Goal: Task Accomplishment & Management: Complete application form

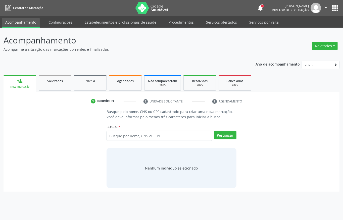
click at [129, 135] on input "text" at bounding box center [159, 136] width 106 height 10
type input "13521942449"
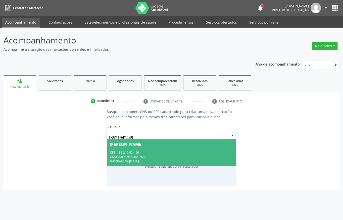
click at [155, 148] on span "Jose Manoel de Melo CPF: 135.219.424-49 CNS: 708 6095 9485 7689 Nascimento: 26/…" at bounding box center [171, 152] width 129 height 27
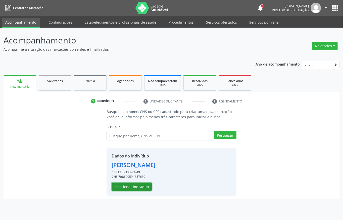
click at [125, 186] on button "Selecionar indivíduo" at bounding box center [132, 187] width 40 height 9
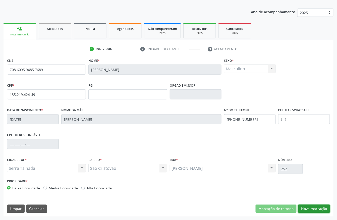
click at [323, 207] on button "Nova marcação" at bounding box center [314, 209] width 32 height 9
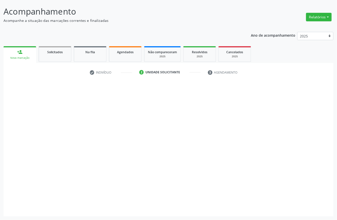
scroll to position [29, 0]
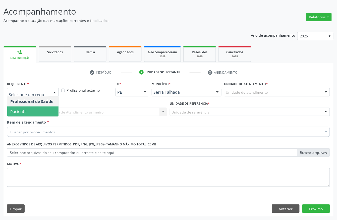
click at [27, 106] on span "Paciente" at bounding box center [32, 111] width 51 height 10
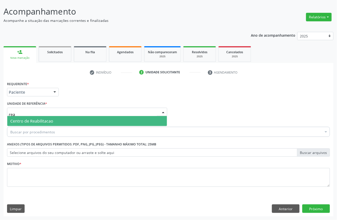
type input "reab"
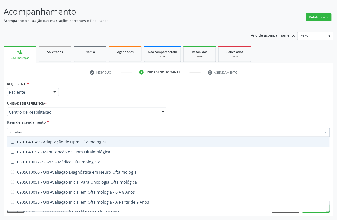
type input "oftalmolo"
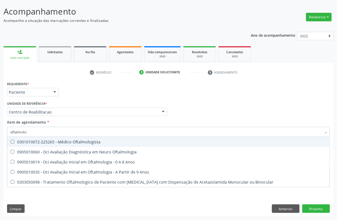
click at [24, 139] on span "0301010072-225265 - Médico Oftalmologista" at bounding box center [168, 142] width 323 height 10
checkbox Oftalmologista "true"
click at [80, 92] on div "Requerente * Paciente Profissional de Saúde Paciente Nenhum resultado encontrad…" at bounding box center [169, 90] width 326 height 20
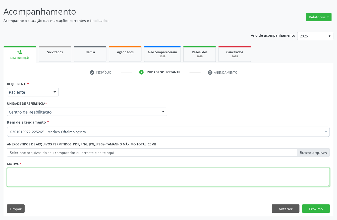
click at [44, 172] on textarea at bounding box center [168, 177] width 323 height 19
type textarea "a"
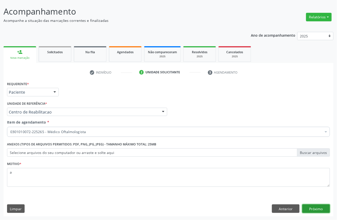
click at [325, 211] on button "Próximo" at bounding box center [316, 208] width 28 height 9
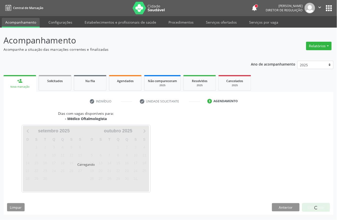
scroll to position [0, 0]
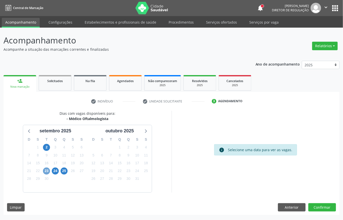
click at [48, 170] on span "23" at bounding box center [46, 171] width 7 height 7
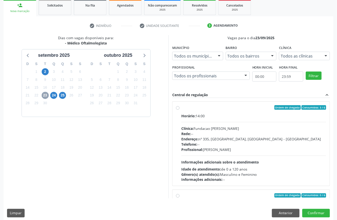
scroll to position [80, 0]
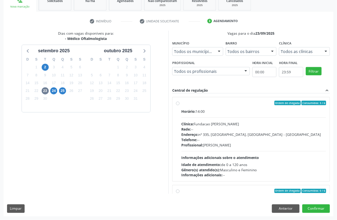
click at [220, 124] on div "Clínica: Fundacao Altino Ventura" at bounding box center [253, 123] width 145 height 5
click at [180, 105] on input "Ordem de chegada Consumidos: 3 / 6 Horário: 14:00 Clínica: Fundacao Altino Vent…" at bounding box center [178, 103] width 4 height 5
radio input "true"
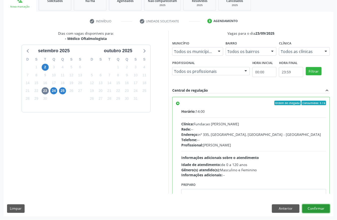
click at [324, 204] on button "Confirmar" at bounding box center [316, 208] width 28 height 9
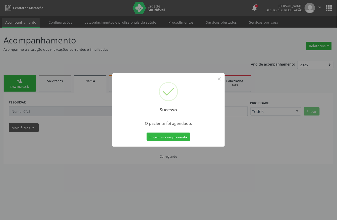
scroll to position [0, 0]
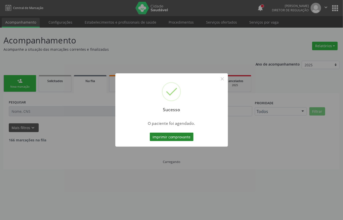
click at [152, 135] on button "Imprimir comprovante" at bounding box center [172, 137] width 44 height 9
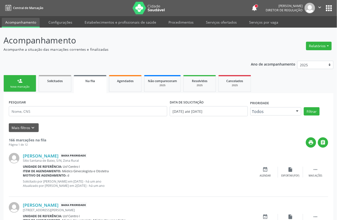
click at [217, 17] on ul "Acompanhamento Configurações Estabelecimentos e profissionais de saúde Procedim…" at bounding box center [168, 22] width 337 height 12
click at [214, 22] on link "Serviços ofertados" at bounding box center [221, 22] width 38 height 9
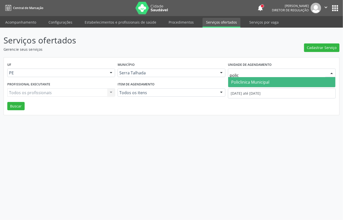
type input "policl"
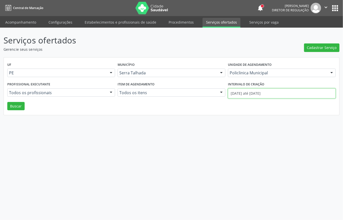
click at [255, 93] on input "01/09/2025 até 16/09/2025" at bounding box center [282, 93] width 108 height 10
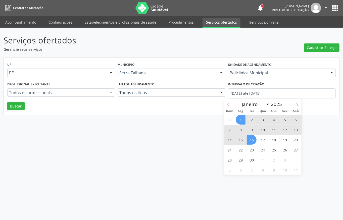
click at [227, 104] on icon at bounding box center [229, 105] width 4 height 4
select select "7"
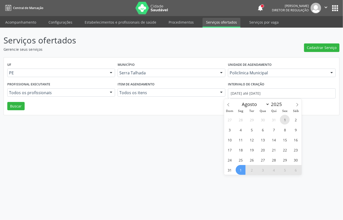
click at [283, 120] on span "1" at bounding box center [285, 120] width 10 height 10
type input "01/08/2025"
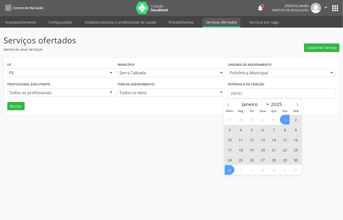
click at [231, 166] on span "31" at bounding box center [230, 170] width 10 height 10
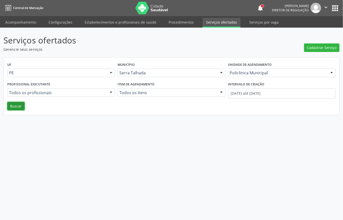
click at [23, 103] on button "Buscar" at bounding box center [15, 106] width 17 height 9
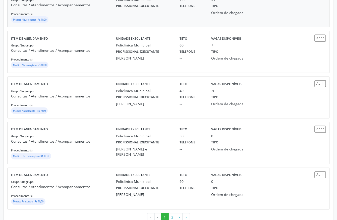
scroll to position [652, 0]
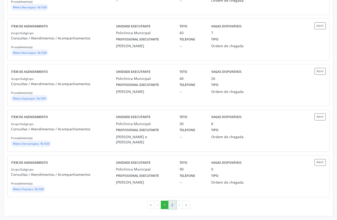
click at [174, 205] on button "2" at bounding box center [173, 205] width 8 height 9
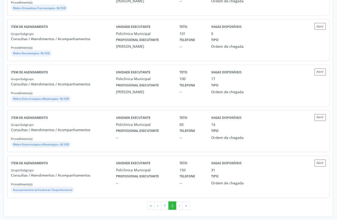
scroll to position [210, 0]
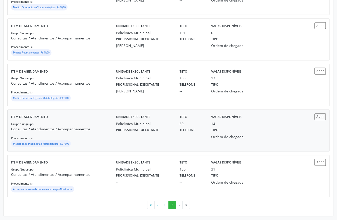
click at [105, 139] on div "Grupo/Subgrupo Consultas / Atendimentos / Acompanhamentos Procedimento(s) Médic…" at bounding box center [63, 134] width 105 height 27
click at [166, 206] on button "1" at bounding box center [165, 205] width 8 height 9
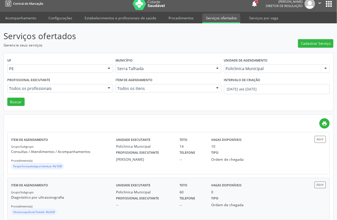
scroll to position [0, 0]
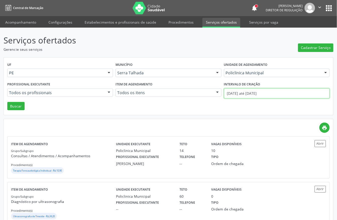
click at [241, 94] on input "01/08/2025 até 31/08/2025" at bounding box center [277, 93] width 106 height 10
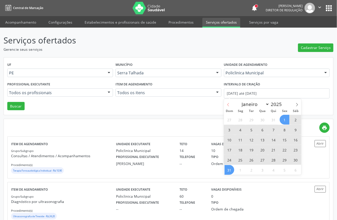
click at [227, 104] on icon at bounding box center [229, 105] width 4 height 4
select select "6"
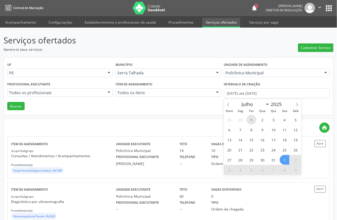
click at [253, 119] on span "1" at bounding box center [252, 120] width 10 height 10
type input "01/07/2025"
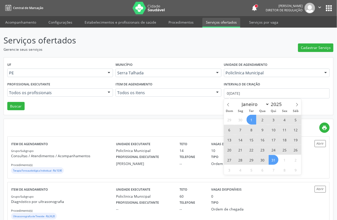
click at [273, 157] on span "31" at bounding box center [274, 160] width 10 height 10
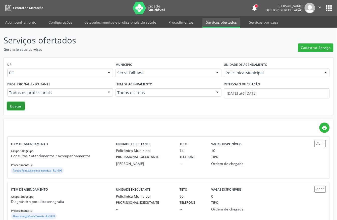
click at [12, 106] on button "Buscar" at bounding box center [15, 106] width 17 height 9
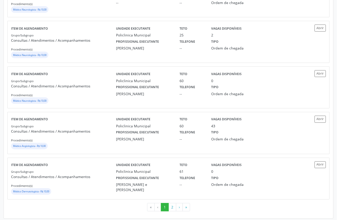
scroll to position [652, 0]
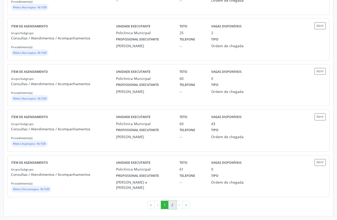
click at [169, 205] on button "2" at bounding box center [173, 205] width 8 height 9
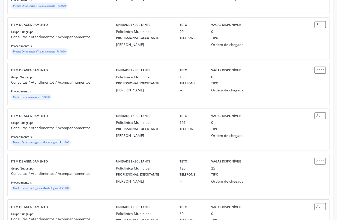
scroll to position [335, 0]
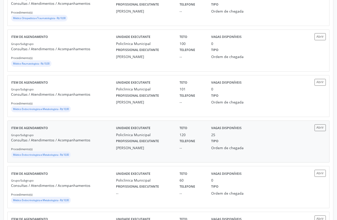
click at [98, 153] on div "Médico Endocrinologista e Metabologista - R$ 10,00" at bounding box center [63, 155] width 105 height 8
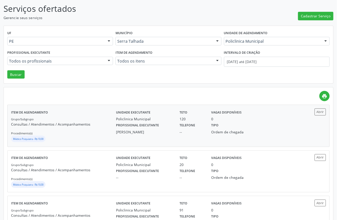
scroll to position [0, 0]
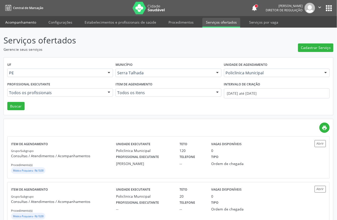
click at [24, 25] on link "Acompanhamento" at bounding box center [21, 22] width 38 height 9
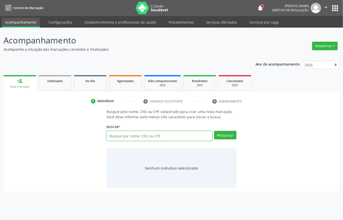
click at [121, 134] on input "text" at bounding box center [159, 136] width 106 height 10
type input "704200799806884"
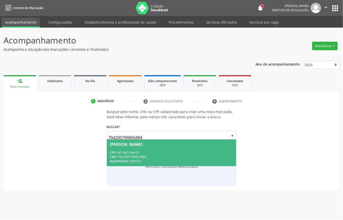
click at [142, 156] on div "CNS: 704 2007 9980 6884" at bounding box center [171, 157] width 123 height 4
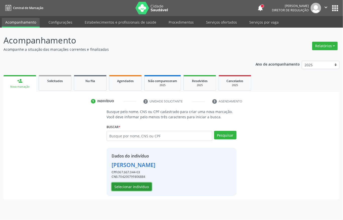
click at [144, 189] on button "Selecionar indivíduo" at bounding box center [132, 187] width 40 height 9
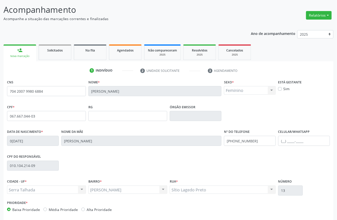
scroll to position [52, 0]
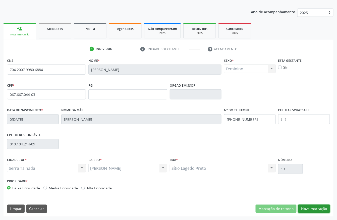
click at [319, 208] on button "Nova marcação" at bounding box center [314, 209] width 32 height 9
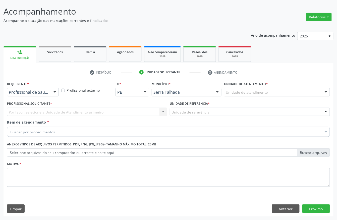
scroll to position [29, 0]
click at [47, 95] on div "Profissional de Saúde" at bounding box center [33, 92] width 52 height 9
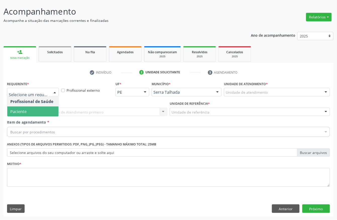
click at [45, 111] on span "Paciente" at bounding box center [32, 111] width 51 height 10
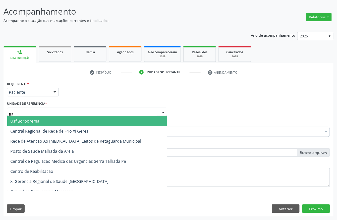
type input "REA"
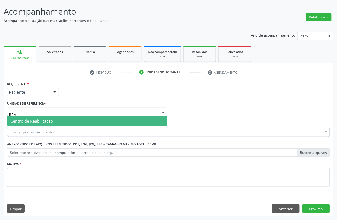
click at [44, 117] on span "Centro de Reabilitacao" at bounding box center [87, 121] width 160 height 10
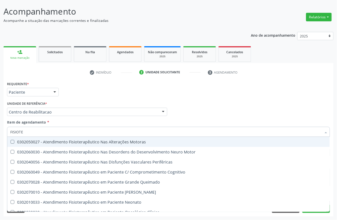
type input "FISIOTER"
click at [57, 143] on div "0302050027 - Atendimento Fisioterapêutico Nas Alterações Motoras" at bounding box center [168, 142] width 316 height 4
checkbox Motoras "true"
click at [92, 96] on div "Requerente * Paciente Profissional de Saúde Paciente Nenhum resultado encontrad…" at bounding box center [169, 90] width 326 height 20
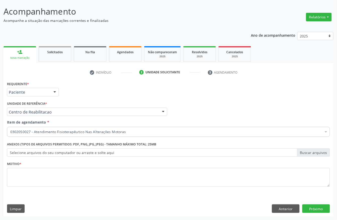
checkbox Motoras "true"
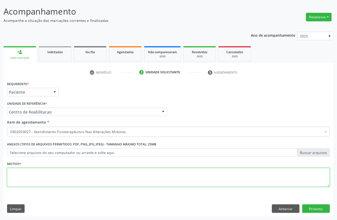
click at [27, 181] on textarea at bounding box center [168, 177] width 323 height 19
type textarea "A"
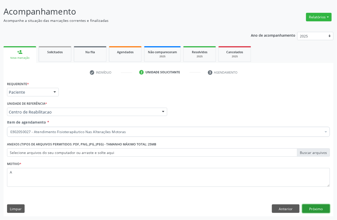
click at [311, 206] on button "Próximo" at bounding box center [316, 208] width 28 height 9
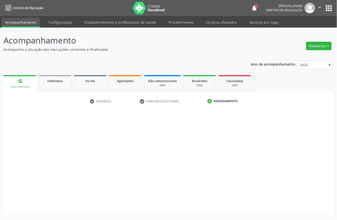
scroll to position [0, 0]
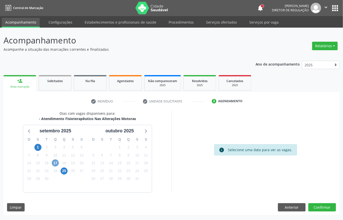
click at [52, 162] on span "17" at bounding box center [55, 162] width 7 height 7
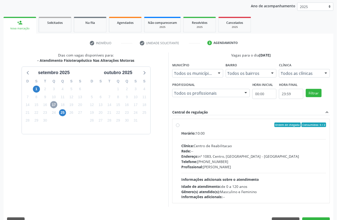
scroll to position [67, 0]
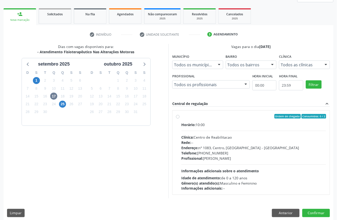
click at [229, 137] on div "Clínica: Centro de Reabilitacao" at bounding box center [253, 137] width 145 height 5
click at [180, 119] on input "Ordem de chegada Consumidos: 0 / 2 Horário: 10:00 Clínica: Centro de Reabilitac…" at bounding box center [178, 116] width 4 height 5
radio input "true"
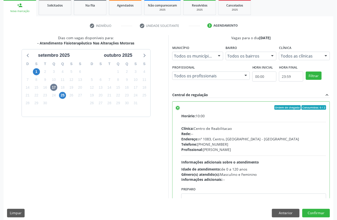
scroll to position [80, 0]
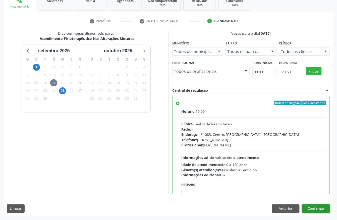
click at [324, 211] on button "Confirmar" at bounding box center [316, 208] width 28 height 9
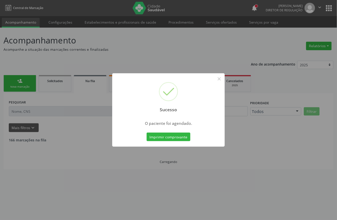
scroll to position [0, 0]
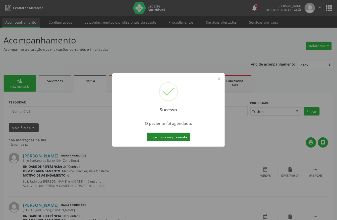
click at [182, 140] on button "Imprimir comprovante" at bounding box center [169, 137] width 44 height 9
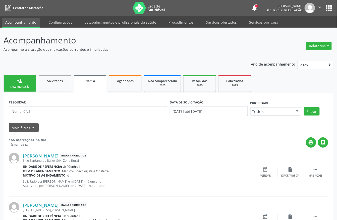
click at [19, 78] on div "person_add" at bounding box center [20, 81] width 6 height 6
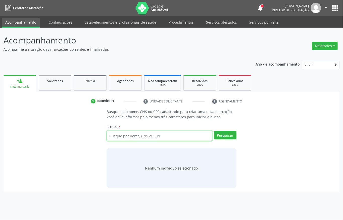
click at [154, 139] on input "text" at bounding box center [159, 136] width 106 height 10
type input "11928324428"
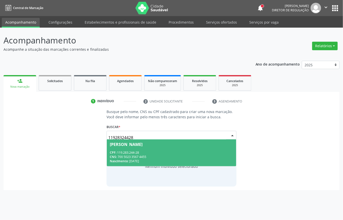
click at [174, 150] on span "Patricia Silva de Lima CPF: 119.283.244-28 CNS: 700 5023 3567 4455 Nascimento: …" at bounding box center [171, 152] width 129 height 27
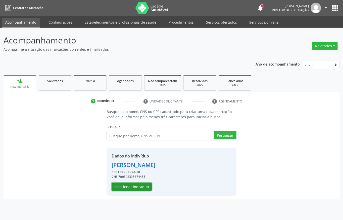
click at [138, 190] on button "Selecionar indivíduo" at bounding box center [132, 187] width 40 height 9
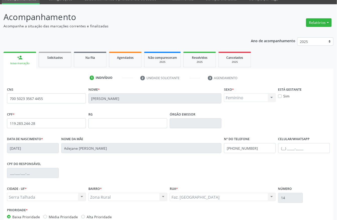
scroll to position [52, 0]
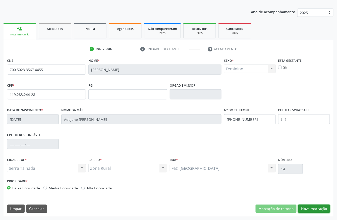
click at [310, 209] on button "Nova marcação" at bounding box center [314, 209] width 32 height 9
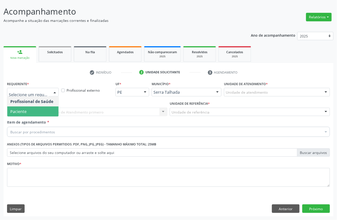
click at [36, 107] on span "Paciente" at bounding box center [32, 111] width 51 height 10
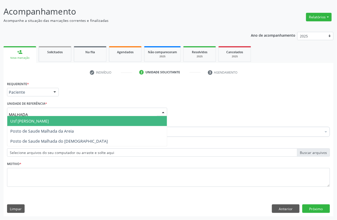
click at [20, 120] on span "Usf [PERSON_NAME]" at bounding box center [29, 121] width 38 height 6
type input "MALHADA"
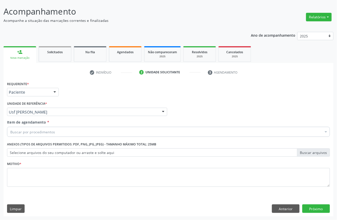
click at [25, 115] on div "Usf [PERSON_NAME]" at bounding box center [87, 112] width 160 height 9
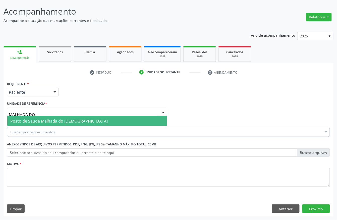
type input "MALHADA DO J"
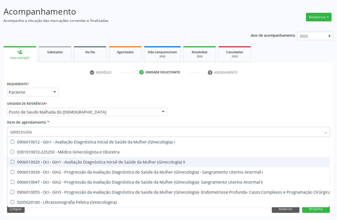
type input "GINECOLOGIS"
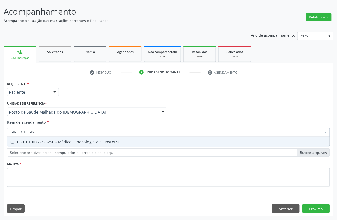
click at [46, 140] on div "0301010072-225250 - Médico Ginecologista e Obstetra" at bounding box center [168, 142] width 316 height 4
checkbox Obstetra "true"
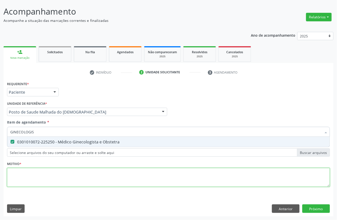
click at [57, 174] on div "Requerente * Paciente Profissional de Saúde Paciente Nenhum resultado encontrad…" at bounding box center [168, 137] width 323 height 114
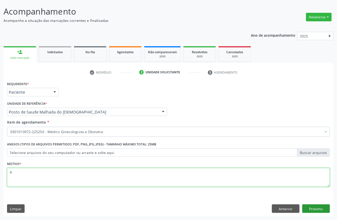
type textarea "A"
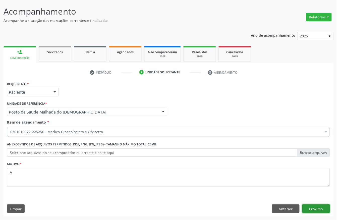
click at [324, 212] on button "Próximo" at bounding box center [316, 208] width 28 height 9
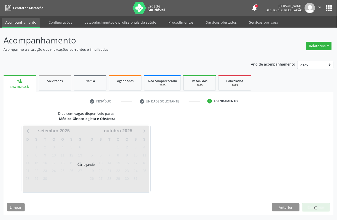
scroll to position [0, 0]
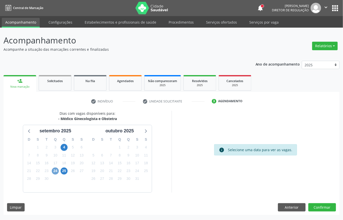
click at [56, 171] on span "24" at bounding box center [55, 171] width 7 height 7
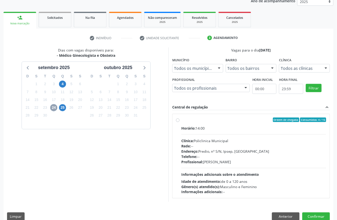
scroll to position [67, 0]
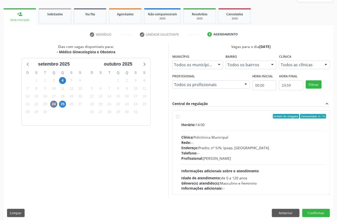
click at [233, 127] on div "Horário: 14:00" at bounding box center [253, 124] width 145 height 5
click at [180, 119] on input "Ordem de chegada Consumidos: 4 / 15 Horário: 14:00 Clínica: Policlinica Municip…" at bounding box center [178, 116] width 4 height 5
radio input "true"
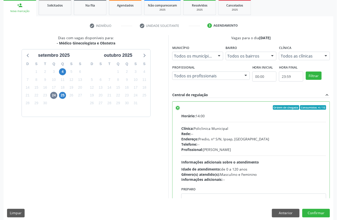
scroll to position [80, 0]
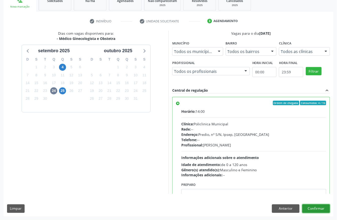
click at [318, 209] on button "Confirmar" at bounding box center [316, 208] width 28 height 9
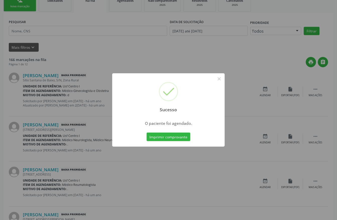
scroll to position [0, 0]
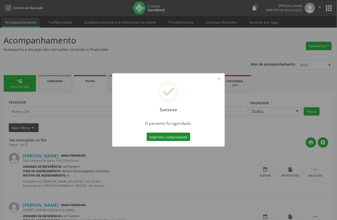
click at [158, 135] on button "Imprimir comprovante" at bounding box center [169, 137] width 44 height 9
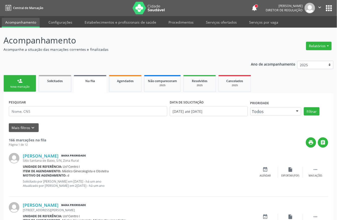
click at [29, 84] on link "person_add Nova marcação" at bounding box center [20, 83] width 33 height 17
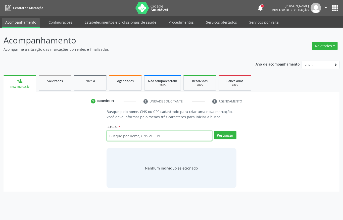
click at [127, 136] on input "text" at bounding box center [159, 136] width 106 height 10
type input "15351163403"
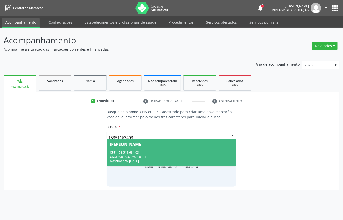
click at [157, 160] on div "Nascimento: 08/06/2007" at bounding box center [171, 161] width 123 height 4
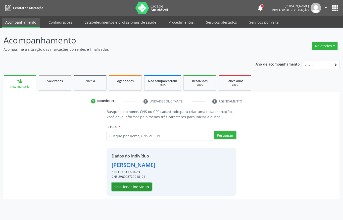
click at [141, 187] on button "Selecionar indivíduo" at bounding box center [132, 187] width 40 height 9
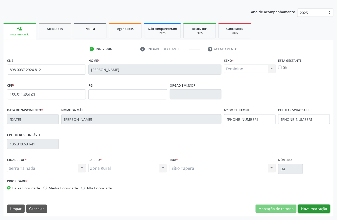
click at [313, 208] on button "Nova marcação" at bounding box center [314, 209] width 32 height 9
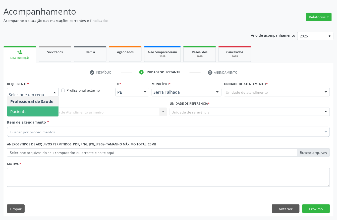
click at [30, 110] on span "Paciente" at bounding box center [32, 111] width 51 height 10
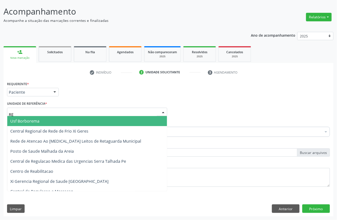
type input "R"
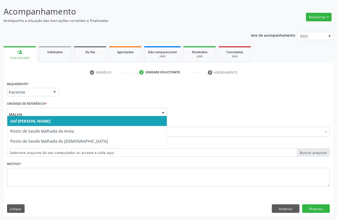
type input "MALHAD"
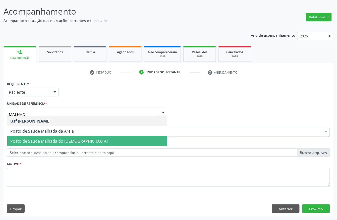
click at [46, 138] on span "Posto de Saude Malhada do [DEMOGRAPHIC_DATA]" at bounding box center [58, 141] width 97 height 6
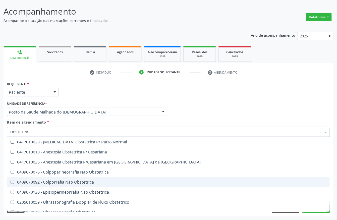
type input "OBSTETRICA"
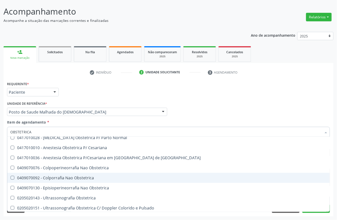
scroll to position [6, 0]
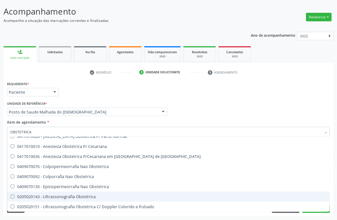
click at [94, 196] on div "0205020143 - Ultrassonografia Obstetrica" at bounding box center [168, 197] width 316 height 4
checkbox Obstetrica "true"
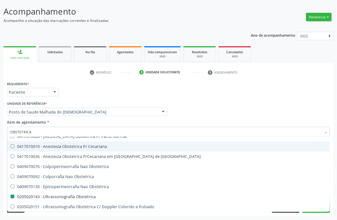
click at [96, 100] on div "Unidade de referência * Posto de Saude Malhada do Jua Usf do Mutirao Usf Cohab …" at bounding box center [87, 108] width 160 height 16
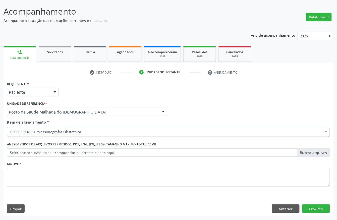
scroll to position [0, 0]
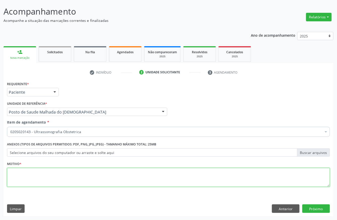
click at [31, 180] on textarea at bounding box center [168, 177] width 323 height 19
type textarea "A"
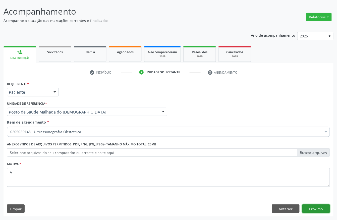
click at [310, 207] on button "Próximo" at bounding box center [316, 208] width 28 height 9
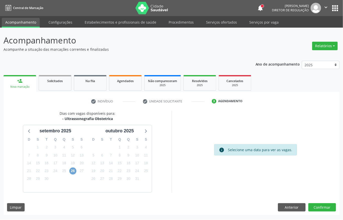
click at [74, 170] on span "26" at bounding box center [72, 171] width 7 height 7
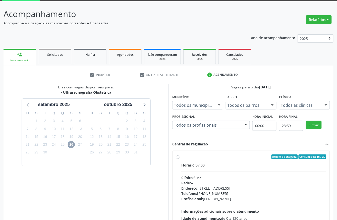
scroll to position [67, 0]
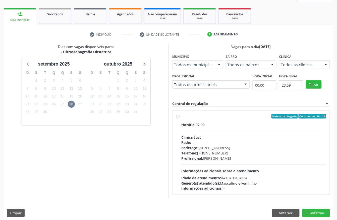
click at [195, 147] on span "Endereço:" at bounding box center [189, 147] width 17 height 5
click at [180, 119] on input "Ordem de chegada Consumidos: 18 / 25 Horário: 07:00 Clínica: Sust Rede: -- Ende…" at bounding box center [178, 116] width 4 height 5
radio input "true"
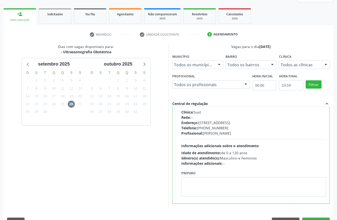
scroll to position [80, 0]
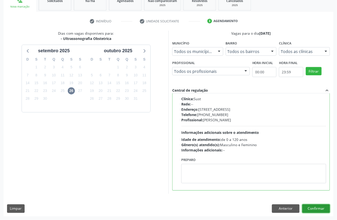
click at [322, 211] on button "Confirmar" at bounding box center [316, 208] width 28 height 9
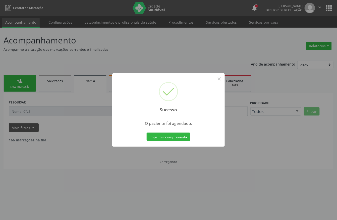
scroll to position [0, 0]
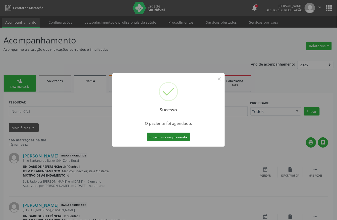
click at [169, 138] on button "Imprimir comprovante" at bounding box center [169, 137] width 44 height 9
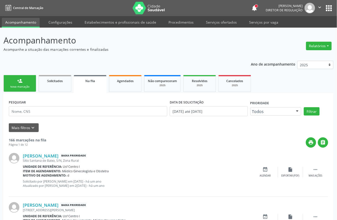
click at [31, 75] on link "person_add Nova marcação" at bounding box center [20, 83] width 33 height 17
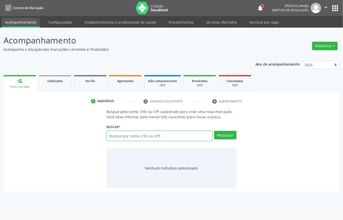
click at [141, 138] on input "text" at bounding box center [159, 136] width 106 height 10
type input "09221361497"
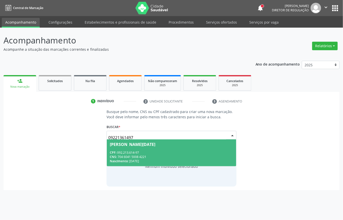
click at [140, 152] on div "CPF: 092.213.614-97" at bounding box center [171, 152] width 123 height 4
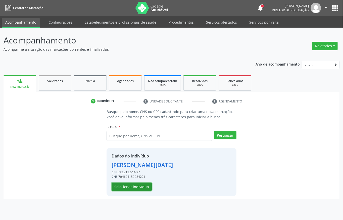
click at [128, 188] on button "Selecionar indivíduo" at bounding box center [132, 187] width 40 height 9
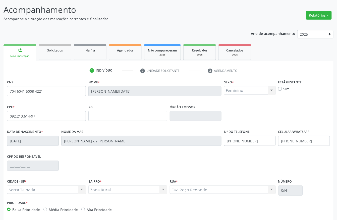
scroll to position [52, 0]
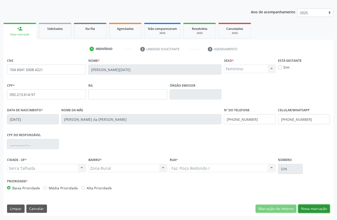
click at [314, 211] on button "Nova marcação" at bounding box center [314, 209] width 32 height 9
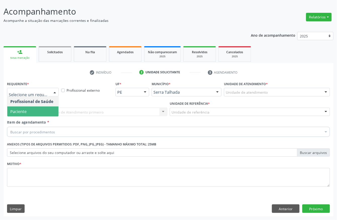
click at [31, 111] on span "Paciente" at bounding box center [32, 111] width 51 height 10
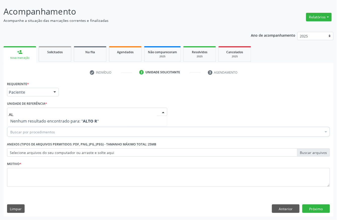
type input "A"
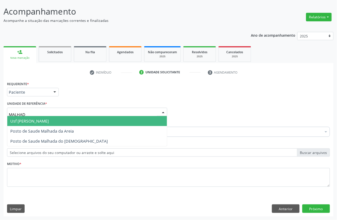
type input "MALHADA"
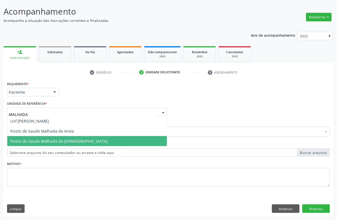
click at [29, 140] on span "Posto de Saude Malhada do [DEMOGRAPHIC_DATA]" at bounding box center [58, 141] width 97 height 6
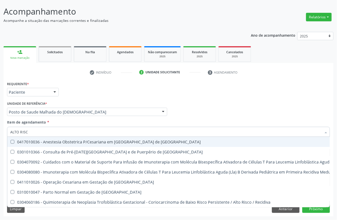
type input "ALTO RISCO"
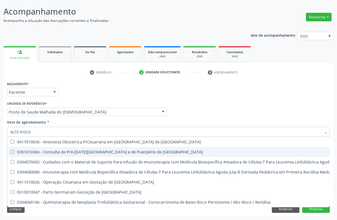
click at [76, 150] on div "0301010366 - Consulta de Pré-[DATE][GEOGRAPHIC_DATA] e de Puerpério de [GEOGRAP…" at bounding box center [268, 152] width 516 height 4
checkbox Risco "true"
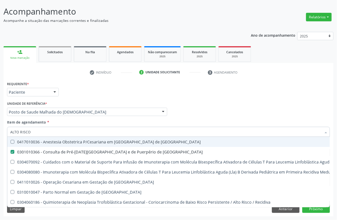
click at [111, 93] on div "Requerente * Paciente Profissional de Saúde Paciente Nenhum resultado encontrad…" at bounding box center [169, 90] width 326 height 20
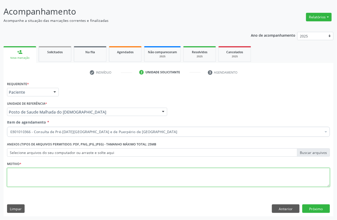
click at [36, 173] on textarea at bounding box center [168, 177] width 323 height 19
type textarea "E"
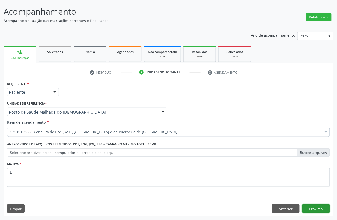
click at [315, 207] on button "Próximo" at bounding box center [316, 208] width 28 height 9
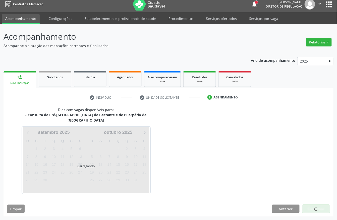
scroll to position [0, 0]
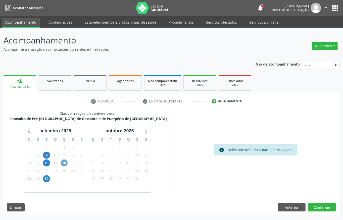
click at [65, 165] on span "18" at bounding box center [64, 162] width 7 height 7
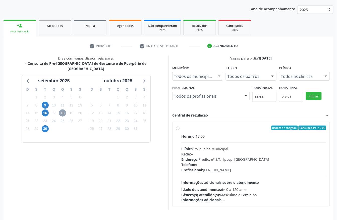
scroll to position [67, 0]
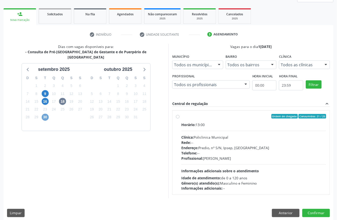
click at [47, 114] on span "30" at bounding box center [45, 117] width 7 height 7
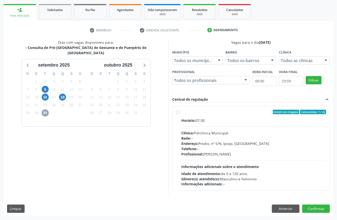
scroll to position [72, 0]
click at [222, 130] on div "Clínica: Policlinica Municipal" at bounding box center [253, 132] width 145 height 5
click at [180, 114] on input "Ordem de chegada Consumidos: 7 / 25 Horário: 07:30 Clínica: Policlinica Municip…" at bounding box center [178, 112] width 4 height 5
radio input "true"
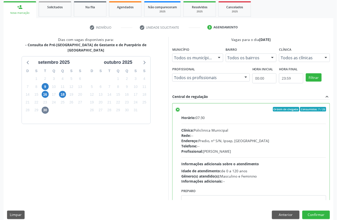
scroll to position [80, 0]
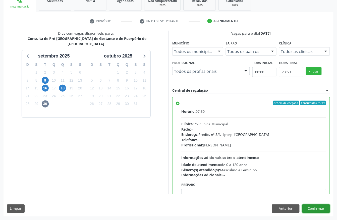
click at [317, 210] on button "Confirmar" at bounding box center [316, 208] width 28 height 9
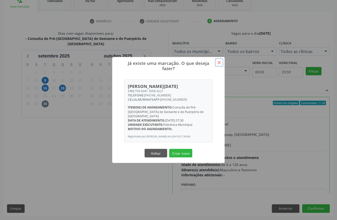
click at [222, 65] on button "×" at bounding box center [219, 62] width 9 height 9
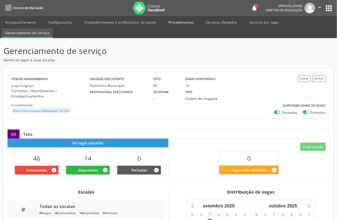
click at [179, 25] on link "Procedimentos" at bounding box center [181, 22] width 32 height 9
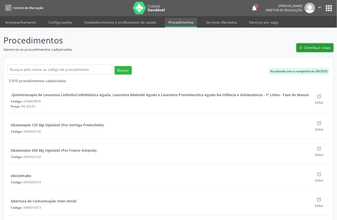
click at [253, 50] on button "Distribuir cotas" at bounding box center [315, 47] width 37 height 9
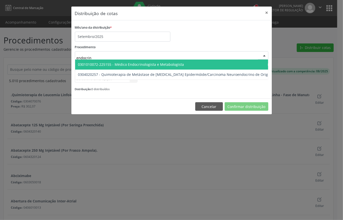
type input "endocrino"
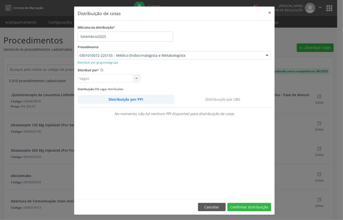
click at [209, 100] on link "Distribuição por UBS" at bounding box center [222, 99] width 97 height 9
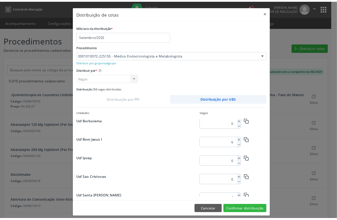
scroll to position [250, 0]
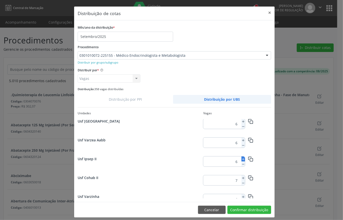
click at [241, 159] on icon at bounding box center [243, 159] width 4 height 4
type input "8"
click at [244, 165] on button "Confirmar distribuição" at bounding box center [249, 210] width 44 height 9
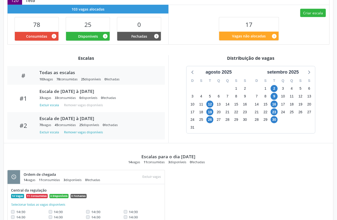
scroll to position [160, 0]
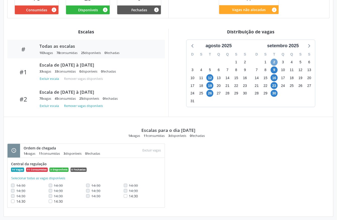
click at [276, 59] on span "2" at bounding box center [274, 62] width 7 height 7
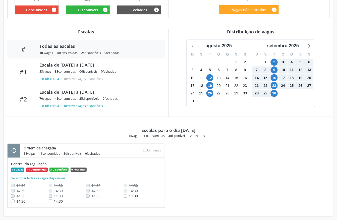
click at [271, 90] on div "30" at bounding box center [274, 94] width 9 height 8
click at [275, 90] on span "30" at bounding box center [274, 93] width 7 height 7
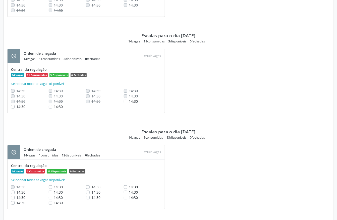
scroll to position [545, 0]
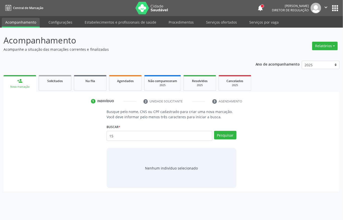
type input "1"
type input "898003721850671"
click at [228, 137] on button "Pesquisar" at bounding box center [225, 135] width 22 height 9
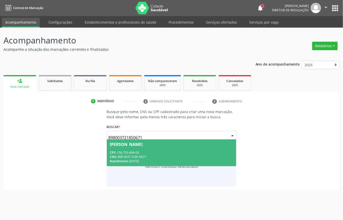
click at [159, 152] on div "CPF: 150.755.494-03" at bounding box center [171, 152] width 123 height 4
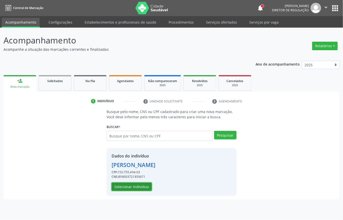
click at [135, 184] on button "Selecionar indivíduo" at bounding box center [132, 187] width 40 height 9
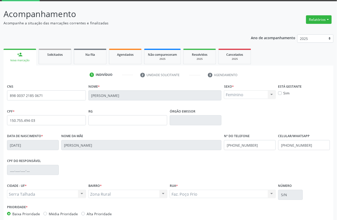
scroll to position [52, 0]
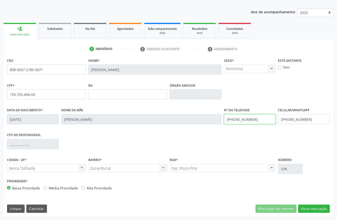
click at [254, 121] on input "(87) 98166-1231" at bounding box center [250, 119] width 52 height 10
click at [316, 118] on input "(87) 98166-1231" at bounding box center [304, 119] width 52 height 10
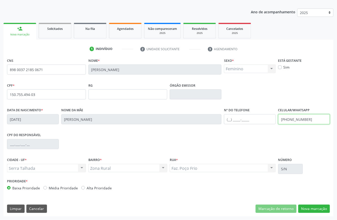
click at [316, 118] on input "(87) 98166-1231" at bounding box center [304, 119] width 52 height 10
click at [323, 216] on div "CNS 898 0037 2185 0671 Nome * Ana Beatriz de Melo Lima Sexo * Feminino Masculin…" at bounding box center [169, 137] width 330 height 160
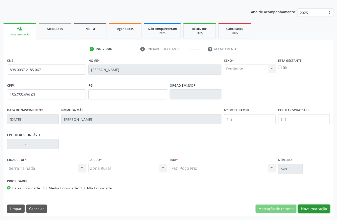
click at [323, 206] on button "Nova marcação" at bounding box center [314, 209] width 32 height 9
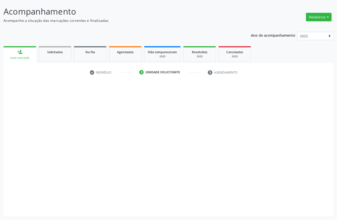
scroll to position [29, 0]
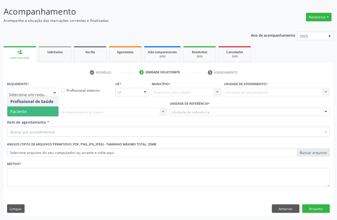
click at [50, 116] on span "Paciente" at bounding box center [32, 111] width 51 height 10
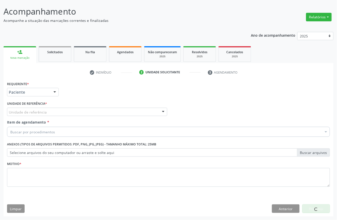
click at [50, 110] on div "Unidade de referência" at bounding box center [87, 112] width 160 height 9
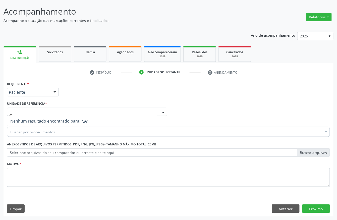
type input ","
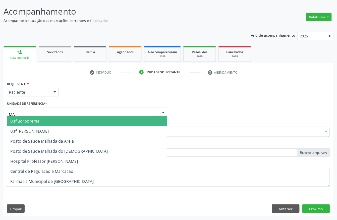
type input "M"
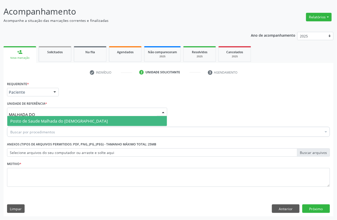
type input "MALHADA DO J"
click at [55, 123] on span "Posto de Saude Malhada do [DEMOGRAPHIC_DATA]" at bounding box center [58, 121] width 97 height 6
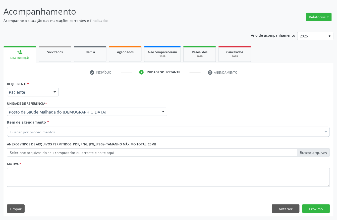
click at [55, 128] on div "Buscar por procedimentos" at bounding box center [168, 132] width 323 height 10
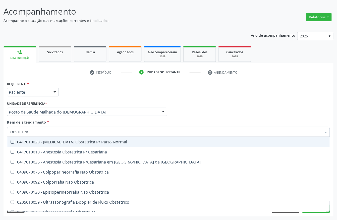
type input "OBSTETRICA"
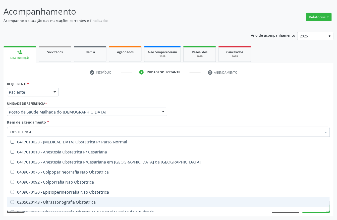
click at [82, 201] on div "0205020143 - Ultrassonografia Obstetrica" at bounding box center [168, 202] width 316 height 4
checkbox Obstetrica "true"
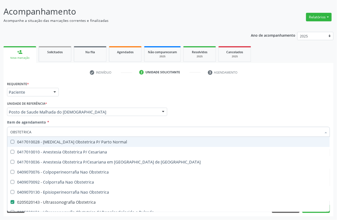
click at [77, 90] on div "Requerente * Paciente Profissional de Saúde Paciente Nenhum resultado encontrad…" at bounding box center [169, 90] width 326 height 20
checkbox Cesariana "true"
checkbox Obstetrica "false"
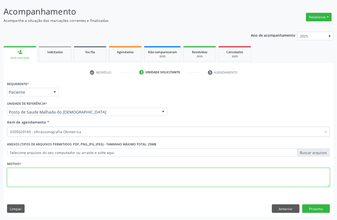
click at [55, 177] on textarea at bounding box center [168, 177] width 323 height 19
click at [53, 170] on textarea "POSTO DE SAUDE MALHADA DO JUA" at bounding box center [168, 177] width 323 height 19
type textarea "POSTO DE SAUDE MALHADA DO JUA"
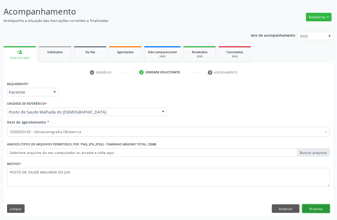
click at [315, 209] on button "Próximo" at bounding box center [316, 208] width 28 height 9
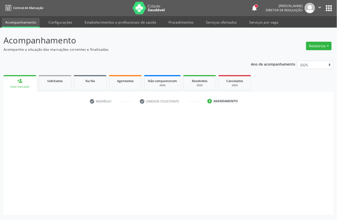
scroll to position [0, 0]
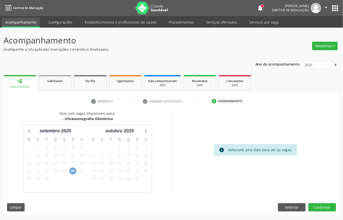
click at [72, 171] on span "26" at bounding box center [72, 171] width 7 height 7
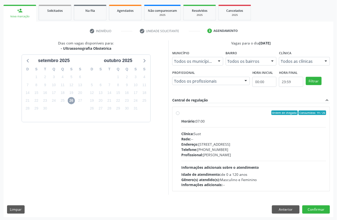
scroll to position [72, 0]
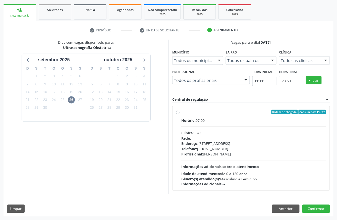
click at [203, 136] on div "Rede: --" at bounding box center [253, 138] width 145 height 5
click at [180, 114] on input "Ordem de chegada Consumidos: 19 / 25 Horário: 07:00 Clínica: Sust Rede: -- Ende…" at bounding box center [178, 112] width 4 height 5
radio input "true"
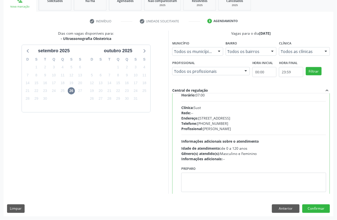
scroll to position [25, 0]
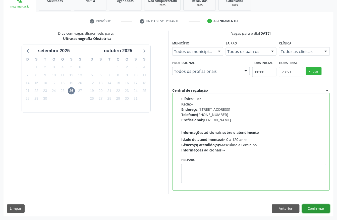
click at [328, 208] on button "Confirmar" at bounding box center [316, 208] width 28 height 9
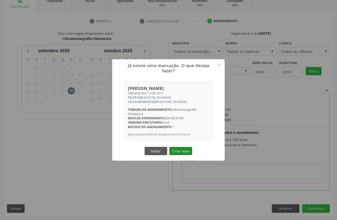
click at [188, 153] on button "Criar novo" at bounding box center [180, 151] width 23 height 9
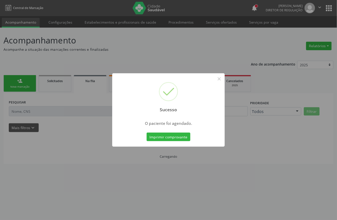
scroll to position [0, 0]
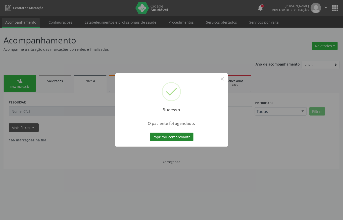
click at [178, 137] on button "Imprimir comprovante" at bounding box center [172, 137] width 44 height 9
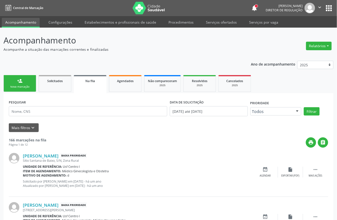
click at [23, 86] on div "Nova marcação" at bounding box center [19, 87] width 25 height 4
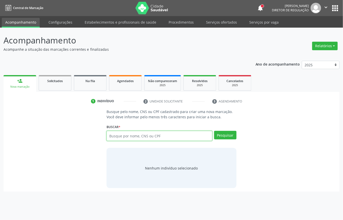
click at [129, 135] on input "text" at bounding box center [159, 136] width 106 height 10
click at [163, 141] on input "text" at bounding box center [159, 136] width 106 height 10
type input "15351140454"
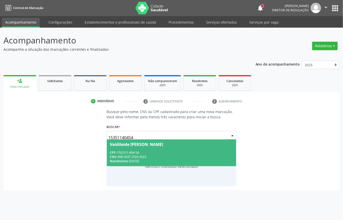
click at [197, 154] on div "CPF: 153.511.404-54" at bounding box center [171, 152] width 123 height 4
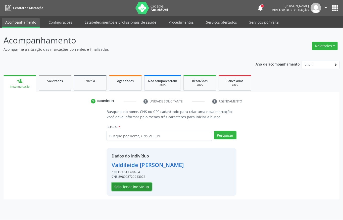
click at [144, 186] on button "Selecionar indivíduo" at bounding box center [132, 187] width 40 height 9
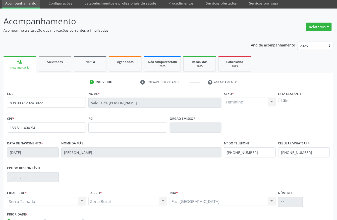
scroll to position [52, 0]
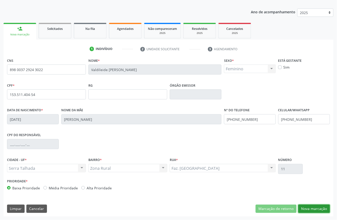
click at [311, 207] on button "Nova marcação" at bounding box center [314, 209] width 32 height 9
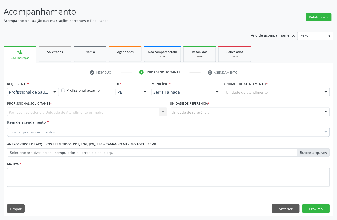
scroll to position [29, 0]
click at [17, 88] on div "Profissional de Saúde" at bounding box center [33, 92] width 52 height 9
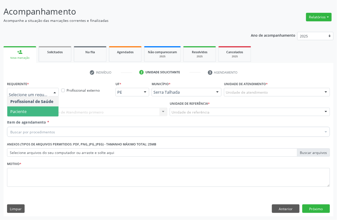
click at [24, 109] on span "Paciente" at bounding box center [18, 112] width 16 height 6
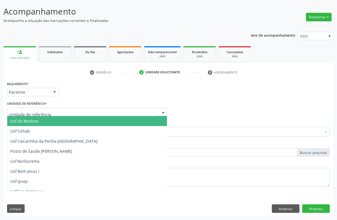
paste input "POSTO DE SAUDE MALHADA DO JUA"
type input "POSTO DE SAUDE MALHADA DO JUA"
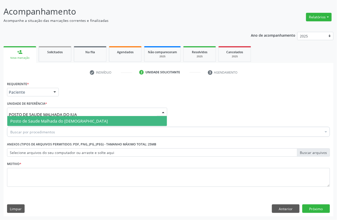
click at [28, 117] on span "Posto de Saude Malhada do [DEMOGRAPHIC_DATA]" at bounding box center [87, 121] width 160 height 10
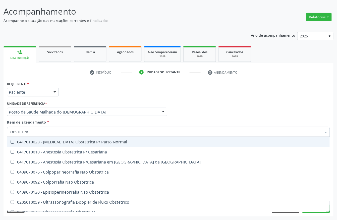
type input "OBSTETRICA"
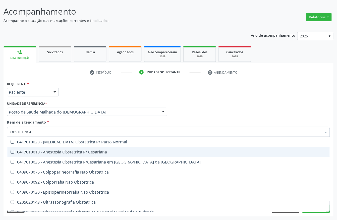
scroll to position [6, 0]
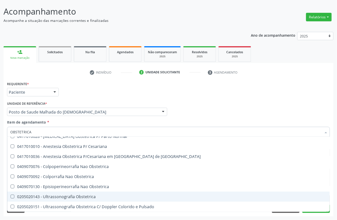
click at [94, 197] on div "0205020143 - Ultrassonografia Obstetrica" at bounding box center [168, 197] width 316 height 4
checkbox Obstetrica "true"
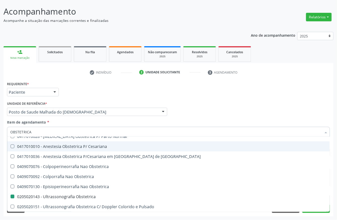
click at [106, 94] on div "Requerente * Paciente Profissional de Saúde Paciente Nenhum resultado encontrad…" at bounding box center [169, 90] width 326 height 20
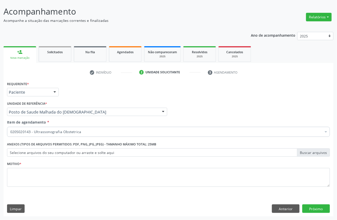
scroll to position [0, 0]
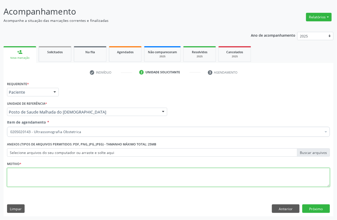
click at [32, 179] on textarea at bounding box center [168, 177] width 323 height 19
type textarea "\"
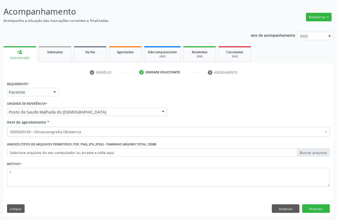
click at [311, 203] on div "Requerente * Paciente Profissional de Saúde Paciente Nenhum resultado encontrad…" at bounding box center [169, 148] width 330 height 136
click at [315, 212] on button "Próximo" at bounding box center [316, 208] width 28 height 9
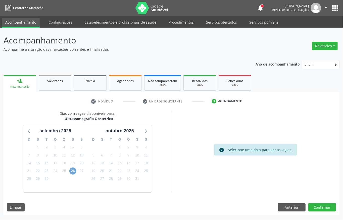
click at [71, 170] on span "26" at bounding box center [72, 171] width 7 height 7
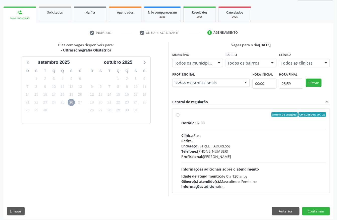
scroll to position [72, 0]
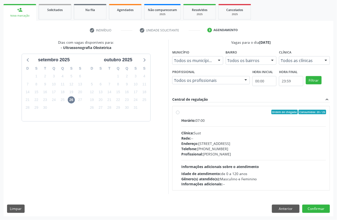
click at [221, 161] on div "Horário: 07:00 Clínica: Sust Rede: -- Endereço: nº 730, N S Penha, Serra Talhad…" at bounding box center [253, 152] width 145 height 69
click at [180, 114] on input "Ordem de chegada Consumidos: 20 / 25 Horário: 07:00 Clínica: Sust Rede: -- Ende…" at bounding box center [178, 112] width 4 height 5
radio input "true"
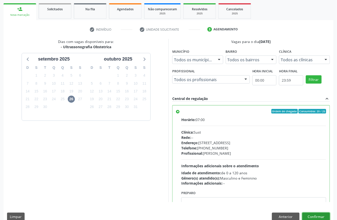
click at [321, 218] on button "Confirmar" at bounding box center [316, 217] width 28 height 9
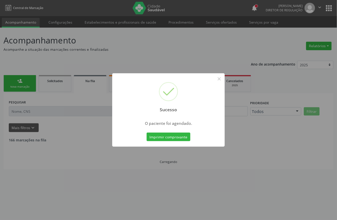
scroll to position [0, 0]
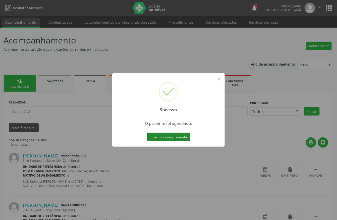
click at [181, 139] on button "Imprimir comprovante" at bounding box center [169, 137] width 44 height 9
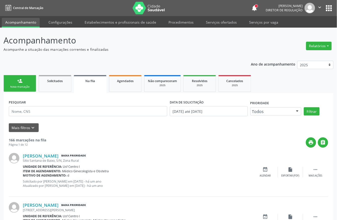
click at [19, 89] on link "person_add Nova marcação" at bounding box center [20, 83] width 33 height 17
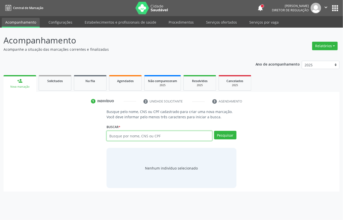
click at [135, 138] on input "text" at bounding box center [159, 136] width 106 height 10
click at [142, 139] on input "text" at bounding box center [159, 136] width 106 height 10
type input "01099726433"
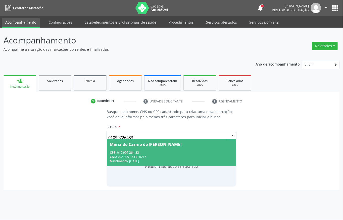
click at [159, 157] on div "CNS: 702 3051 5330 0216" at bounding box center [171, 157] width 123 height 4
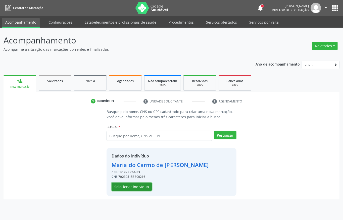
click at [145, 185] on button "Selecionar indivíduo" at bounding box center [132, 187] width 40 height 9
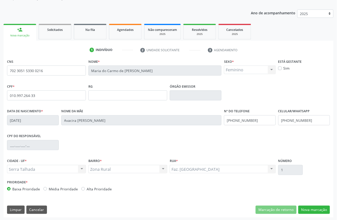
scroll to position [52, 0]
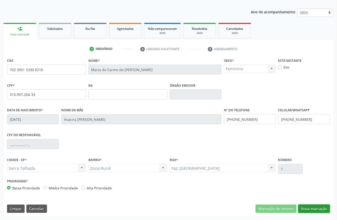
click at [309, 208] on button "Nova marcação" at bounding box center [314, 209] width 32 height 9
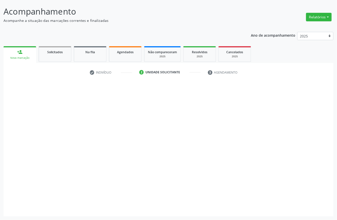
scroll to position [29, 0]
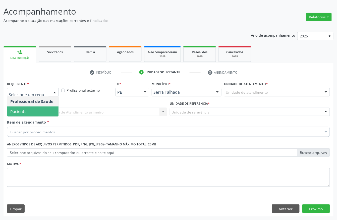
click at [35, 108] on span "Paciente" at bounding box center [32, 111] width 51 height 10
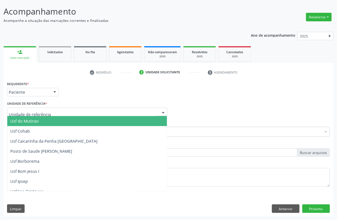
click at [35, 108] on div at bounding box center [87, 112] width 160 height 9
paste input "POSTO DE SAUDE MALHADA DO JUA"
type input "POSTO DE SAUDE MALHADA DO JUA"
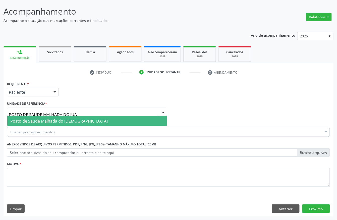
click at [40, 122] on span "Posto de Saude Malhada do [DEMOGRAPHIC_DATA]" at bounding box center [58, 121] width 97 height 6
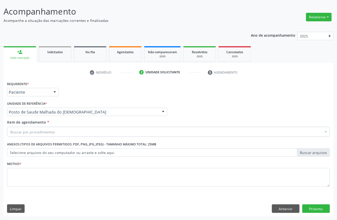
click at [41, 134] on div "Buscar por procedimentos" at bounding box center [168, 132] width 323 height 10
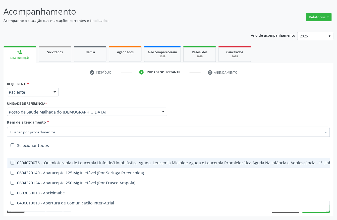
click at [41, 131] on input "Item de agendamento *" at bounding box center [165, 132] width 311 height 10
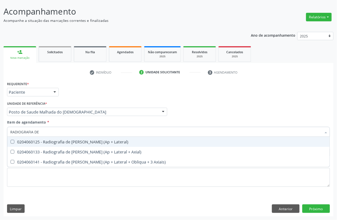
type input "RADIOGRAFIA DE J"
click at [53, 144] on span "0204060125 - Radiografia de Joelho (Ap + Lateral)" at bounding box center [168, 142] width 323 height 10
checkbox Lateral\) "true"
click at [53, 135] on input "RADIOGRAFIA DE J" at bounding box center [165, 132] width 311 height 10
type input "RADIOGRAFIA DE"
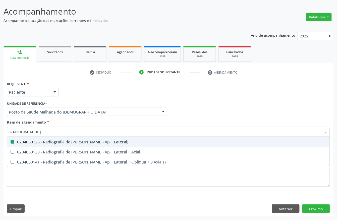
checkbox Lateral\) "false"
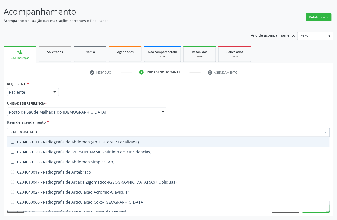
type input "RADIOGRAFIA"
checkbox Lateral\) "false"
checkbox Perfil\) "true"
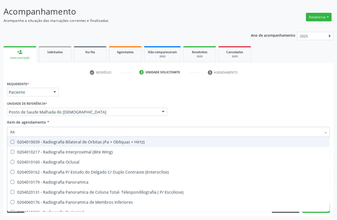
type input "R"
checkbox Lateral\) "false"
checkbox Oit\) "false"
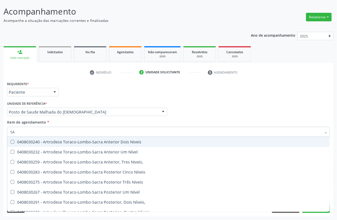
type input "S"
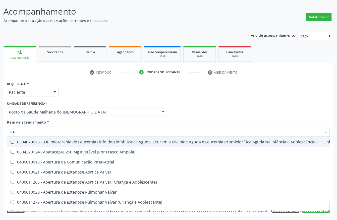
type input "RAD"
checkbox Psicossocial "true"
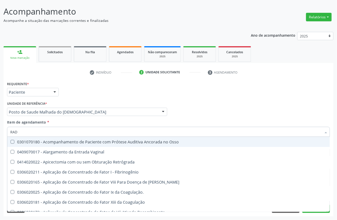
type input "RADI"
checkbox Oncologia "true"
checkbox Lateral\) "false"
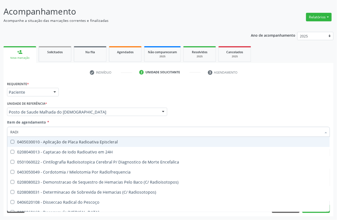
type input "RADIO"
checkbox Braco "true"
checkbox Lateral\) "false"
type input "RADIOG"
checkbox Dinamica "true"
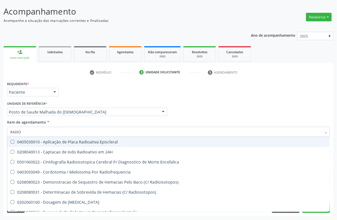
checkbox Lateral\) "false"
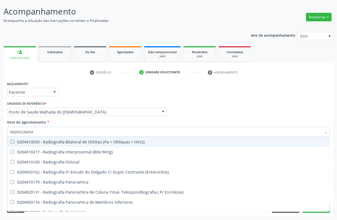
type input "RADIOGRAFIA D"
checkbox Hirtz\) "true"
checkbox Lateral\) "false"
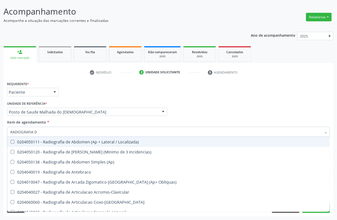
type input "RADIOGRAFIA"
checkbox Lateral\) "false"
checkbox Perfil\) "true"
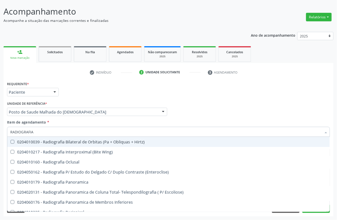
type input "RADIOGRAFIA D"
checkbox Hirtz\) "true"
checkbox Lateral\) "false"
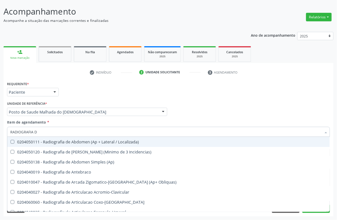
type input "RADIOGRAFIA"
checkbox Lateral\) "false"
checkbox Perfil\) "true"
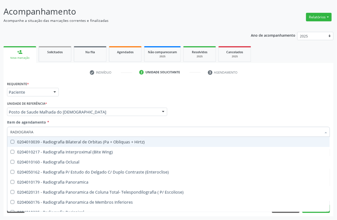
type input "RADIOGRAFIA D"
checkbox Hirtz\) "true"
checkbox Lateral\) "false"
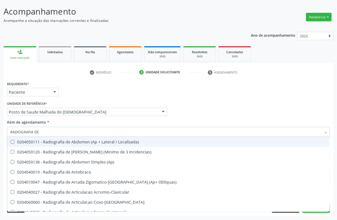
type input "RADIOGRAFIA DE R"
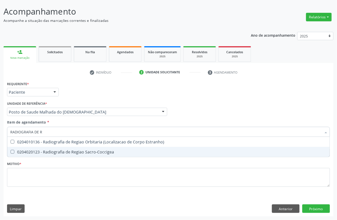
click at [99, 155] on span "0204020123 - Radiografia de Regiao Sacro-Coccigea" at bounding box center [168, 152] width 323 height 10
checkbox Sacro-Coccigea "true"
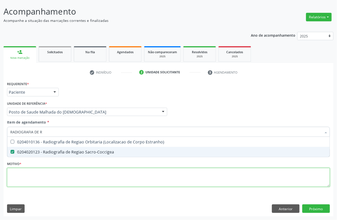
click at [44, 168] on div "Requerente * Paciente Profissional de Saúde Paciente Nenhum resultado encontrad…" at bounding box center [168, 137] width 323 height 114
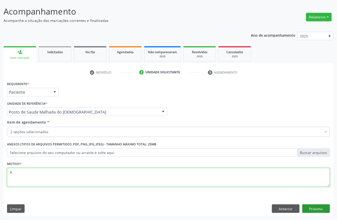
type textarea "A"
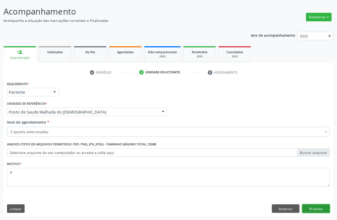
click at [315, 212] on button "Próximo" at bounding box center [316, 208] width 28 height 9
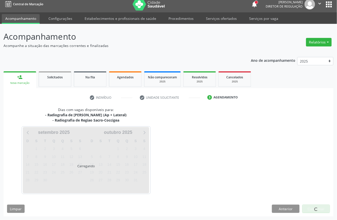
scroll to position [4, 0]
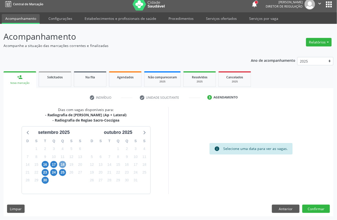
click at [61, 163] on span "18" at bounding box center [62, 164] width 7 height 7
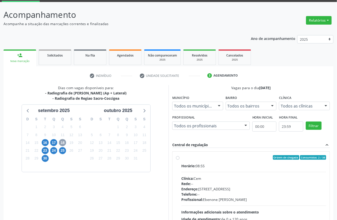
scroll to position [38, 0]
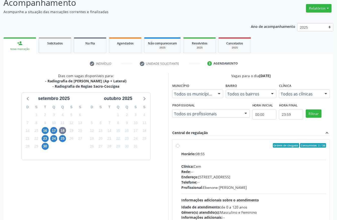
click at [227, 176] on div "Endereço: Casa, nº 393, Nossa Senhora da Pen, Serra Talhada - PE" at bounding box center [253, 176] width 145 height 5
click at [180, 148] on input "Ordem de chegada Consumidos: 2 / 38 Horário: 08:55 Clínica: Cem Rede: -- Endere…" at bounding box center [178, 145] width 4 height 5
radio input "true"
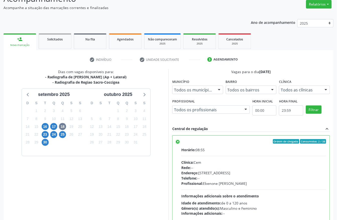
scroll to position [80, 0]
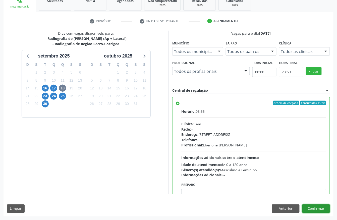
click at [324, 210] on button "Confirmar" at bounding box center [316, 208] width 28 height 9
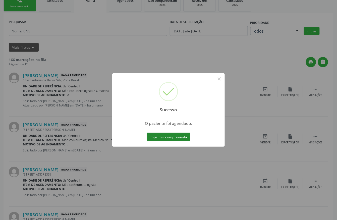
scroll to position [0, 0]
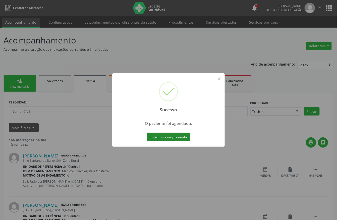
click at [176, 138] on button "Imprimir comprovante" at bounding box center [169, 137] width 44 height 9
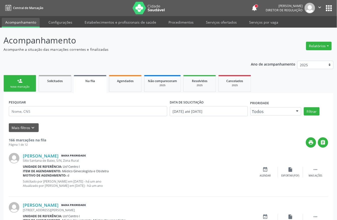
click at [25, 79] on link "person_add Nova marcação" at bounding box center [20, 83] width 33 height 17
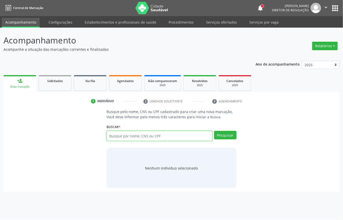
click at [143, 137] on input "text" at bounding box center [159, 136] width 106 height 10
type input "18083958409"
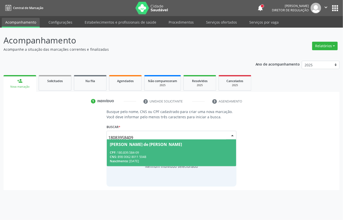
click at [175, 152] on div "CPF: 180.839.584-09" at bounding box center [171, 152] width 123 height 4
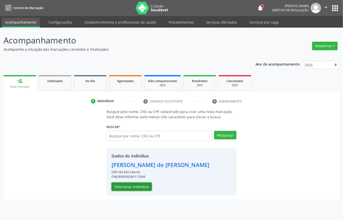
click at [131, 190] on button "Selecionar indivíduo" at bounding box center [132, 187] width 40 height 9
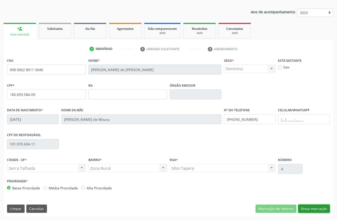
click at [320, 205] on button "Nova marcação" at bounding box center [314, 209] width 32 height 9
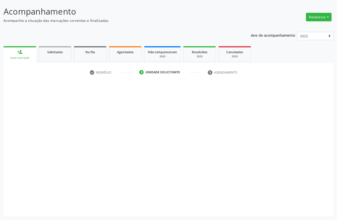
scroll to position [29, 0]
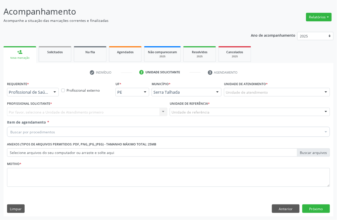
click at [26, 87] on label "Requerente *" at bounding box center [18, 84] width 22 height 8
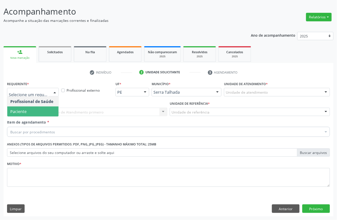
click at [28, 110] on span "Paciente" at bounding box center [32, 111] width 51 height 10
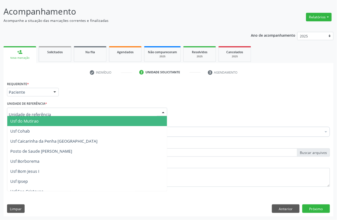
paste input "POSTO DE SAUDE MALHADA DO JUA"
type input "POSTO DE SAUDE MALHADA DO JUA"
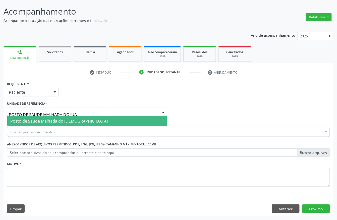
click at [28, 116] on span "Posto de Saude Malhada do [DEMOGRAPHIC_DATA]" at bounding box center [87, 121] width 160 height 10
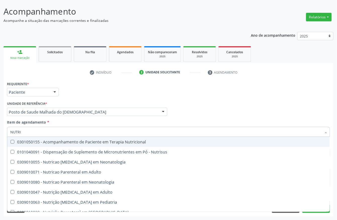
type input "NUTRIC"
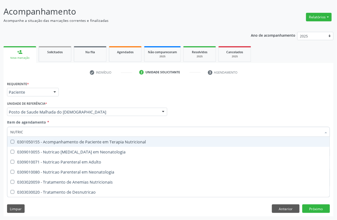
click at [51, 142] on div "0301050155 - Acompanhamento de Paciente em Terapia Nutricional" at bounding box center [168, 142] width 316 height 4
checkbox Nutricional "true"
click at [78, 93] on div "Requerente * Paciente Profissional de Saúde Paciente Nenhum resultado encontrad…" at bounding box center [169, 90] width 326 height 20
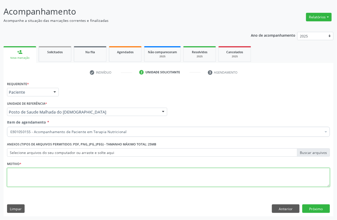
click at [41, 172] on textarea at bounding box center [168, 177] width 323 height 19
type textarea "A"
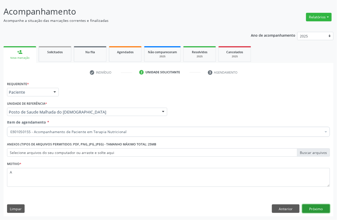
click at [313, 208] on button "Próximo" at bounding box center [316, 208] width 28 height 9
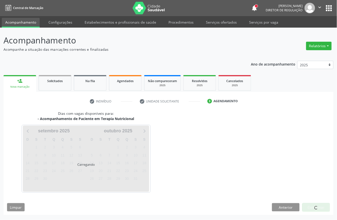
scroll to position [0, 0]
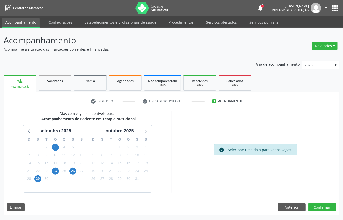
click at [58, 173] on div "24" at bounding box center [55, 171] width 7 height 8
click at [57, 172] on span "24" at bounding box center [55, 171] width 7 height 7
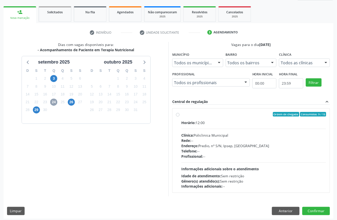
scroll to position [72, 0]
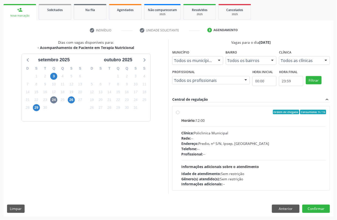
click at [206, 144] on div "Endereço: Predio, nº S/N, Ipsep, Serra Talhada - PE" at bounding box center [253, 143] width 145 height 5
click at [180, 114] on input "Ordem de chegada Consumidos: 9 / 15 Horário: 12:00 Clínica: Policlinica Municip…" at bounding box center [178, 112] width 4 height 5
radio input "true"
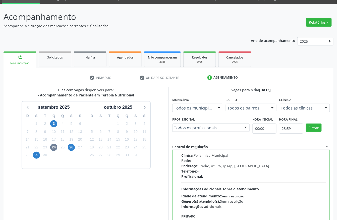
scroll to position [67, 0]
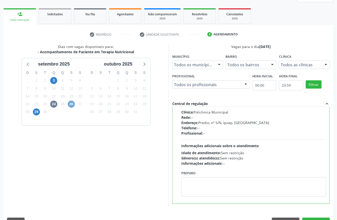
click at [69, 104] on span "26" at bounding box center [71, 104] width 7 height 7
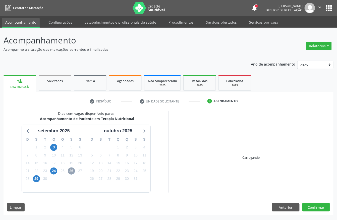
scroll to position [0, 0]
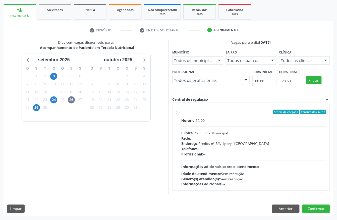
click at [271, 176] on div "Gênero(s) atendido(s): Sem restrição" at bounding box center [253, 178] width 145 height 5
click at [180, 114] on input "Ordem de chegada Consumidos: 6 / 15 Horário: 12:00 Clínica: Policlinica Municip…" at bounding box center [178, 112] width 4 height 5
radio input "true"
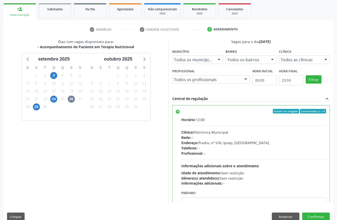
scroll to position [80, 0]
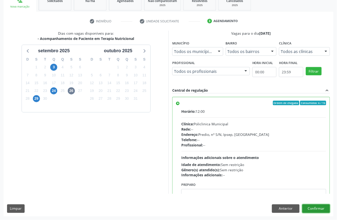
click at [321, 212] on button "Confirmar" at bounding box center [316, 208] width 28 height 9
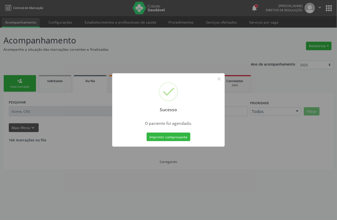
scroll to position [0, 0]
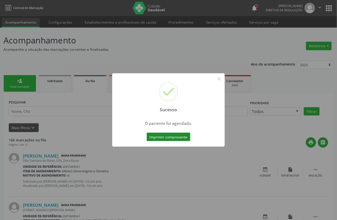
click at [151, 133] on button "Imprimir comprovante" at bounding box center [169, 137] width 44 height 9
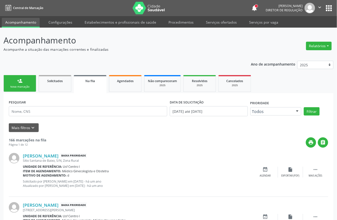
click at [31, 86] on div "Nova marcação" at bounding box center [19, 87] width 25 height 4
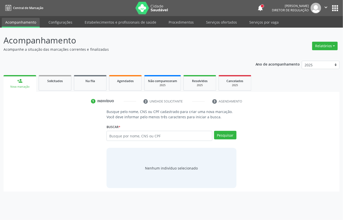
click at [130, 129] on div "Buscar * Busque por nome, CNS ou CPF Nenhum resultado encontrado para: " " Digi…" at bounding box center [171, 133] width 130 height 21
click at [130, 131] on input "text" at bounding box center [159, 136] width 106 height 10
type input "18109232477"
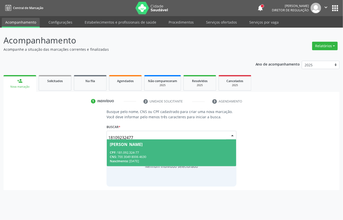
click at [118, 146] on div "Nicolas Levi Ferreira Alves" at bounding box center [126, 144] width 33 height 4
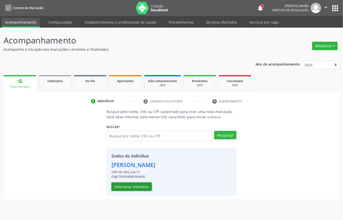
click at [143, 190] on button "Selecionar indivíduo" at bounding box center [132, 187] width 40 height 9
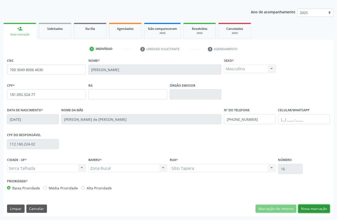
click at [316, 212] on button "Nova marcação" at bounding box center [314, 209] width 32 height 9
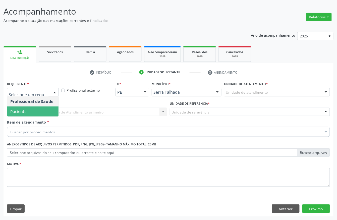
click at [34, 107] on span "Paciente" at bounding box center [32, 111] width 51 height 10
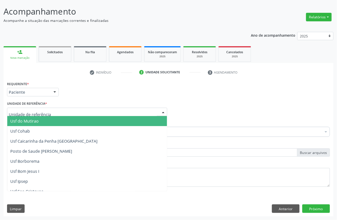
type input "v"
paste input "POSTO DE SAUDE MALHADA DO JUA"
type input "POSTO DE SAUDE MALHADA DO JUA"
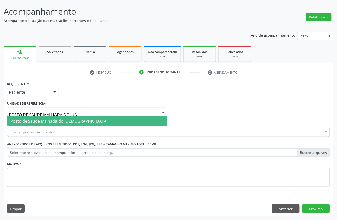
click at [50, 122] on span "Posto de Saude Malhada do [DEMOGRAPHIC_DATA]" at bounding box center [58, 121] width 97 height 6
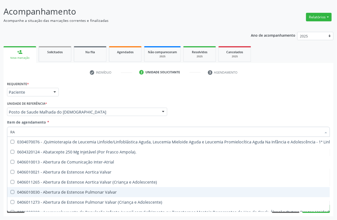
type input "RA"
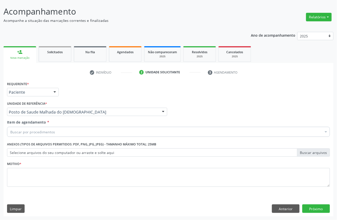
click at [223, 117] on div "Profissional Solicitante Por favor, selecione a Unidade de Atendimento primeiro…" at bounding box center [169, 110] width 326 height 20
click at [64, 134] on div "Buscar por procedimentos" at bounding box center [168, 132] width 323 height 10
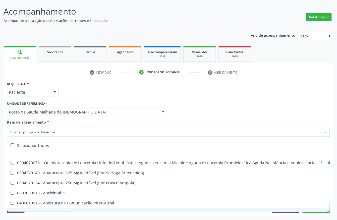
click at [105, 98] on div "Requerente * Paciente Profissional de Saúde Paciente Nenhum resultado encontrad…" at bounding box center [169, 90] width 326 height 20
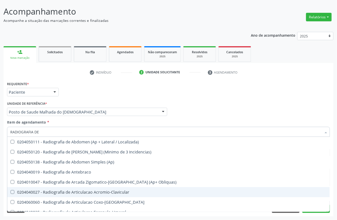
type input "RADIOGRAFIA DE T"
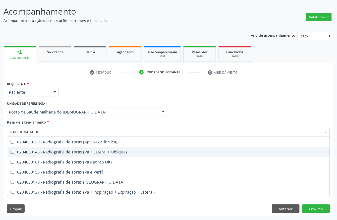
click at [55, 151] on div "0204030145 - Radiografia de Torax (Pa + Lateral + Obliqua)" at bounding box center [168, 152] width 316 height 4
checkbox Obliqua\) "true"
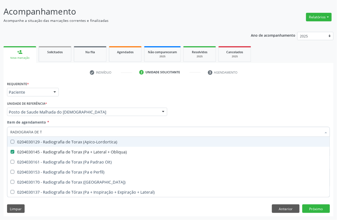
click at [97, 100] on div "Unidade de referência * Posto de Saude Malhada do Jua Usf do Mutirao Usf Cohab …" at bounding box center [87, 108] width 160 height 16
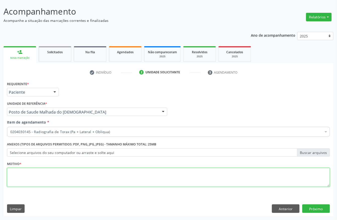
click at [44, 183] on textarea at bounding box center [168, 177] width 323 height 19
type textarea "\"
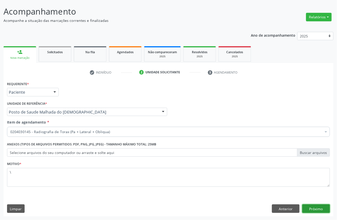
click at [315, 208] on button "Próximo" at bounding box center [316, 208] width 28 height 9
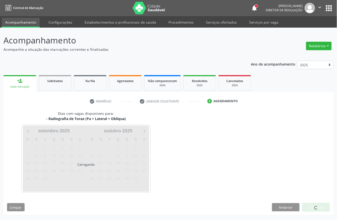
scroll to position [0, 0]
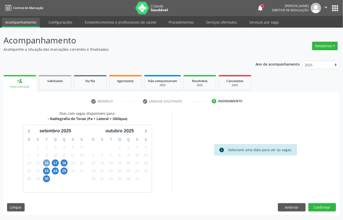
click at [45, 165] on span "16" at bounding box center [46, 162] width 7 height 7
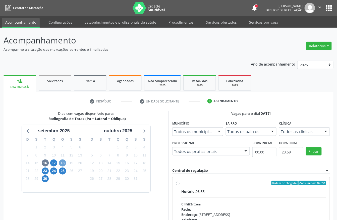
click at [60, 162] on span "18" at bounding box center [62, 162] width 7 height 7
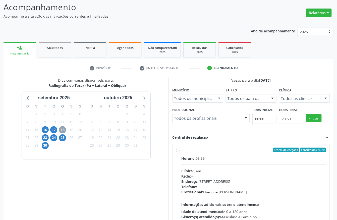
scroll to position [72, 0]
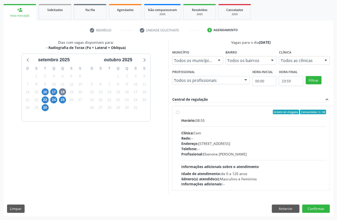
click at [215, 108] on div "Ordem de chegada Consumidos: 3 / 38 Horário: 08:55 Clínica: Cem Rede: -- Endere…" at bounding box center [251, 148] width 157 height 84
radio input "true"
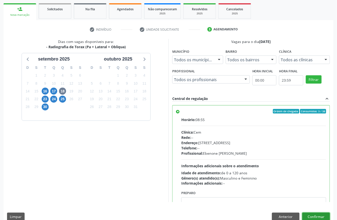
click at [328, 217] on button "Confirmar" at bounding box center [316, 217] width 28 height 9
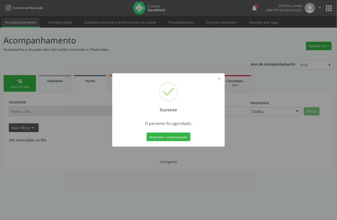
scroll to position [0, 0]
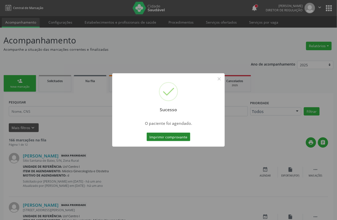
click at [173, 138] on button "Imprimir comprovante" at bounding box center [169, 137] width 44 height 9
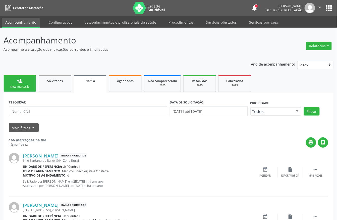
click at [23, 88] on div "Nova marcação" at bounding box center [19, 87] width 25 height 4
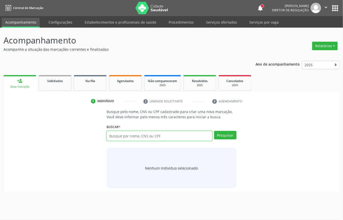
click at [112, 136] on input "text" at bounding box center [159, 136] width 106 height 10
type input "05923125420"
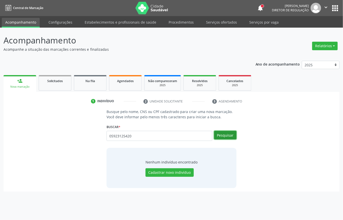
click at [227, 138] on button "Pesquisar" at bounding box center [225, 135] width 22 height 9
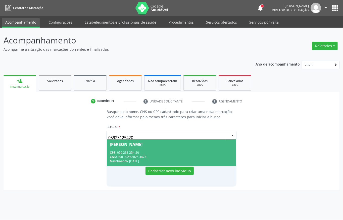
click at [207, 150] on span "Maria do Carmo Simoes Alves Lima CPF: 059.231.254-20 CNS: 898 0029 8825 3473 Na…" at bounding box center [171, 152] width 129 height 27
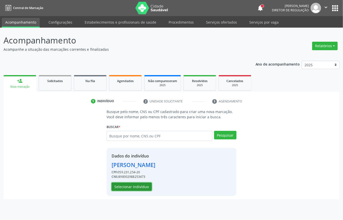
click at [139, 187] on button "Selecionar indivíduo" at bounding box center [132, 187] width 40 height 9
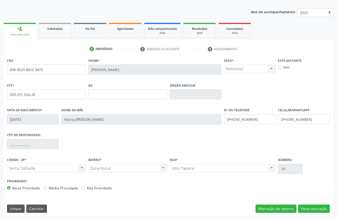
scroll to position [52, 0]
click at [313, 209] on button "Nova marcação" at bounding box center [314, 209] width 32 height 9
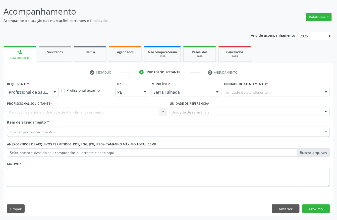
scroll to position [29, 0]
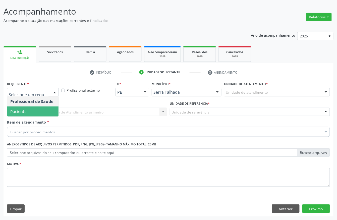
click at [42, 108] on span "Paciente" at bounding box center [32, 111] width 51 height 10
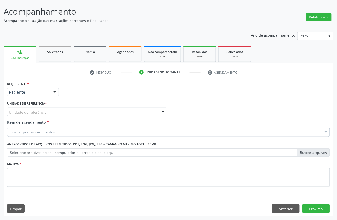
click at [70, 90] on div "Requerente * Paciente Profissional de Saúde Paciente Nenhum resultado encontrad…" at bounding box center [169, 90] width 326 height 20
click at [285, 209] on button "Anterior" at bounding box center [286, 208] width 28 height 9
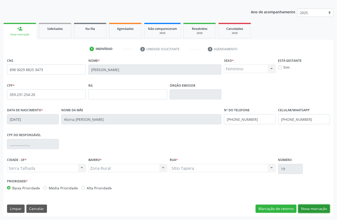
click at [316, 211] on button "Nova marcação" at bounding box center [314, 209] width 32 height 9
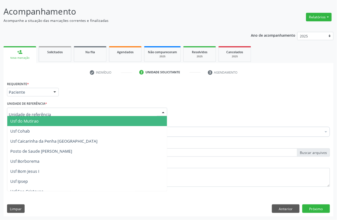
type input "r"
paste input "POSTO DE SAUDE MALHADA DO JUA"
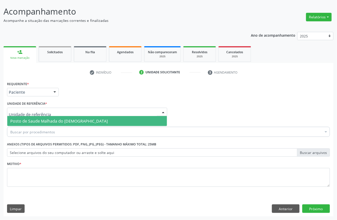
type input "POSTO DE SAUDE MALHADA DO JUA"
click at [42, 119] on span "Posto de Saude Malhada do [DEMOGRAPHIC_DATA]" at bounding box center [58, 121] width 97 height 6
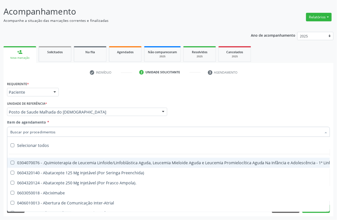
type input "p"
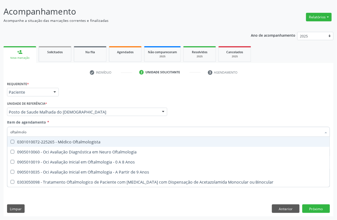
type input "oftalmolog"
click at [38, 141] on div "0301010072-225265 - Médico Oftalmologista" at bounding box center [168, 142] width 316 height 4
checkbox Oftalmologista "true"
click at [76, 98] on div "Requerente * Paciente Profissional de Saúde Paciente Nenhum resultado encontrad…" at bounding box center [169, 90] width 326 height 20
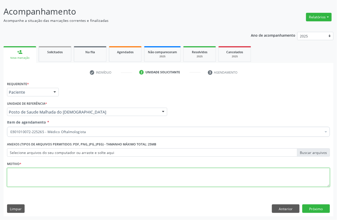
click at [32, 174] on textarea at bounding box center [168, 177] width 323 height 19
type textarea "s"
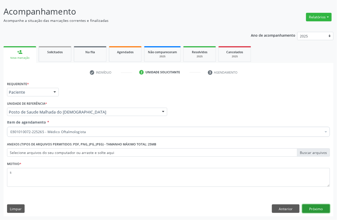
click at [315, 209] on button "Próximo" at bounding box center [316, 208] width 28 height 9
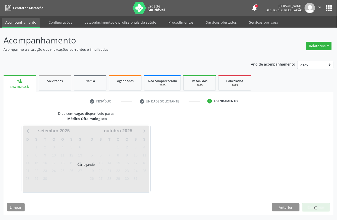
scroll to position [0, 0]
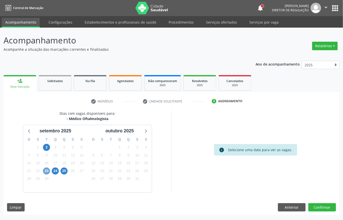
click at [46, 173] on span "23" at bounding box center [46, 171] width 7 height 7
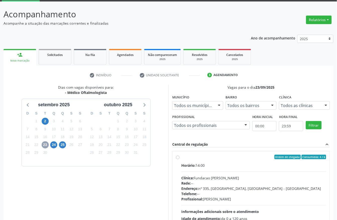
scroll to position [67, 0]
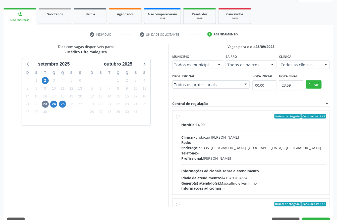
click at [226, 160] on div "Profissional: Bruna Vieira Oliveira Carvalho Ventura" at bounding box center [253, 158] width 145 height 5
click at [180, 119] on input "Ordem de chegada Consumidos: 4 / 6 Horário: 14:00 Clínica: Fundacao Altino Vent…" at bounding box center [178, 116] width 4 height 5
radio input "true"
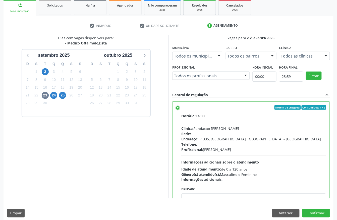
scroll to position [80, 0]
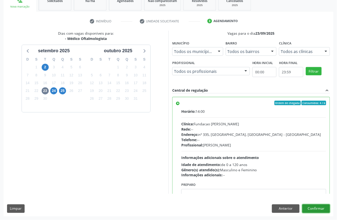
click at [320, 207] on button "Confirmar" at bounding box center [316, 208] width 28 height 9
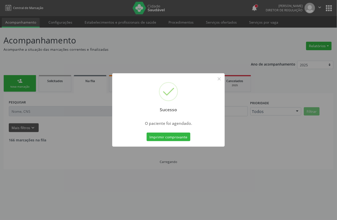
scroll to position [0, 0]
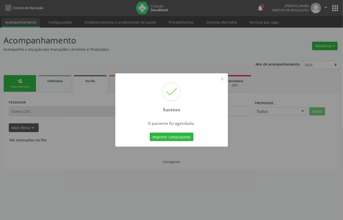
click at [178, 139] on button "Imprimir comprovante" at bounding box center [172, 137] width 44 height 9
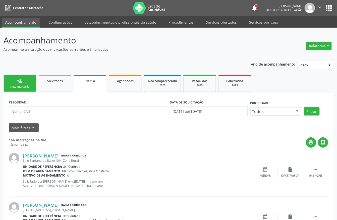
click at [24, 86] on div "Nova marcação" at bounding box center [19, 87] width 25 height 4
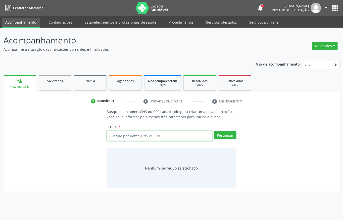
click at [136, 140] on input "text" at bounding box center [159, 136] width 106 height 10
type input "05689531421"
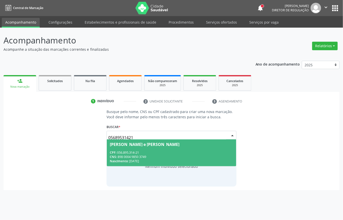
click at [162, 157] on div "CNS: 898 0004 9850 3749" at bounding box center [171, 157] width 123 height 4
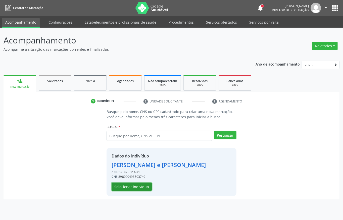
click at [143, 184] on button "Selecionar indivíduo" at bounding box center [132, 187] width 40 height 9
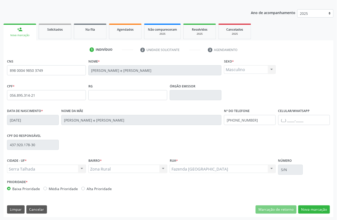
scroll to position [52, 0]
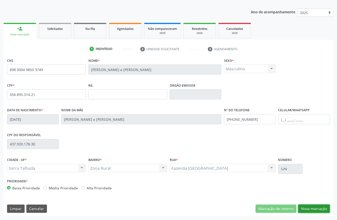
click at [317, 211] on button "Nova marcação" at bounding box center [314, 209] width 32 height 9
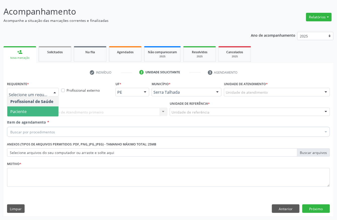
click at [30, 109] on span "Paciente" at bounding box center [32, 111] width 51 height 10
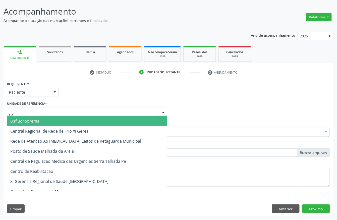
type input "r"
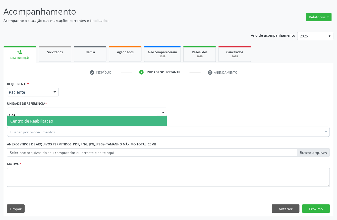
type input "reab"
click at [30, 119] on span "Centro de Reabilitacao" at bounding box center [31, 121] width 43 height 6
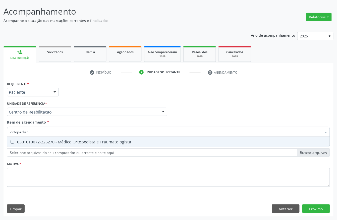
type input "ortopedista"
click at [33, 142] on div "0301010072-225270 - Médico Ortopedista e Traumatologista" at bounding box center [168, 142] width 316 height 4
checkbox Traumatologista "true"
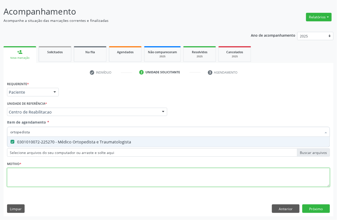
click at [51, 183] on div "Requerente * Paciente Profissional de Saúde Paciente Nenhum resultado encontrad…" at bounding box center [168, 137] width 323 height 114
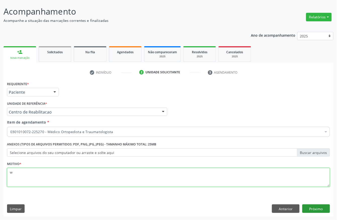
type textarea "w"
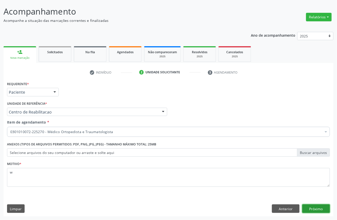
click at [325, 207] on button "Próximo" at bounding box center [316, 208] width 28 height 9
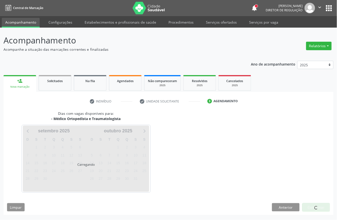
scroll to position [0, 0]
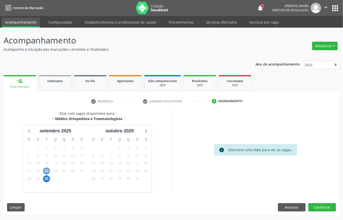
click at [46, 171] on span "23" at bounding box center [46, 171] width 7 height 7
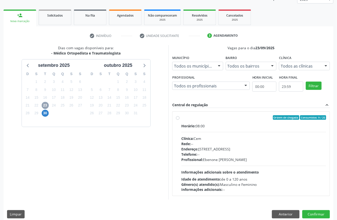
scroll to position [67, 0]
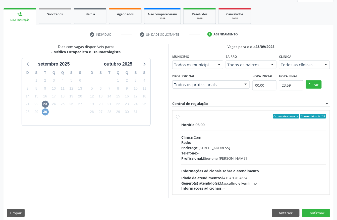
click at [47, 113] on span "30" at bounding box center [45, 112] width 7 height 7
click at [221, 134] on div "Horário: 07:30 Clínica: Policlinica Municipal Rede: -- Endereço: Predio, nº S/N…" at bounding box center [253, 156] width 145 height 69
click at [180, 119] on input "Ordem de chegada Consumidos: 9 / 20 Horário: 07:30 Clínica: Policlinica Municip…" at bounding box center [178, 116] width 4 height 5
radio input "true"
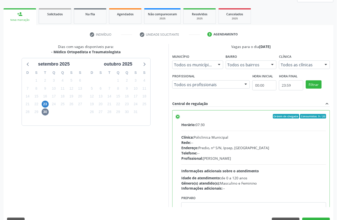
scroll to position [80, 0]
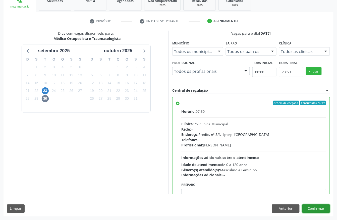
click at [320, 210] on button "Confirmar" at bounding box center [316, 208] width 28 height 9
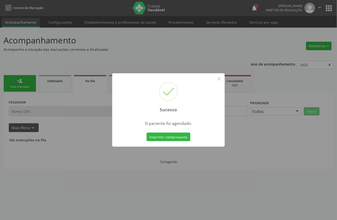
scroll to position [0, 0]
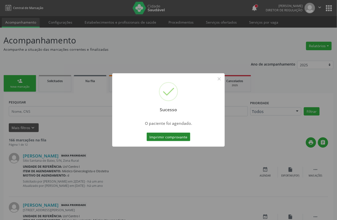
click at [179, 138] on button "Imprimir comprovante" at bounding box center [169, 137] width 44 height 9
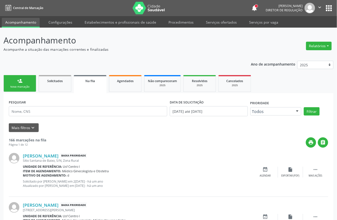
click at [11, 77] on link "person_add Nova marcação" at bounding box center [20, 83] width 33 height 17
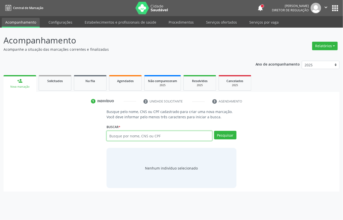
click at [143, 133] on input "text" at bounding box center [159, 136] width 106 height 10
type input "01885031459"
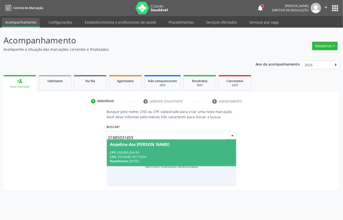
click at [138, 155] on div "CNS: 703 0048 1017 5374" at bounding box center [171, 157] width 123 height 4
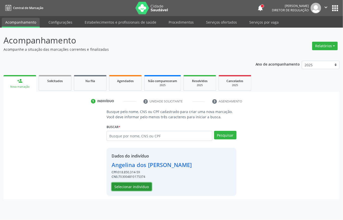
click at [135, 188] on button "Selecionar indivíduo" at bounding box center [132, 187] width 40 height 9
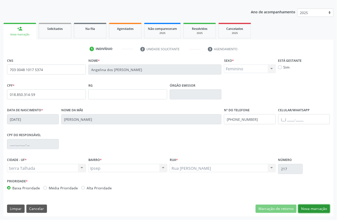
click at [306, 208] on button "Nova marcação" at bounding box center [314, 209] width 32 height 9
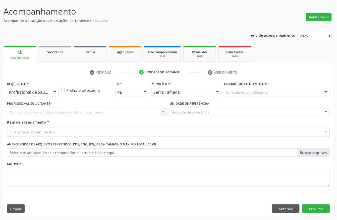
scroll to position [29, 0]
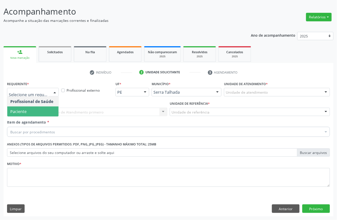
click at [21, 113] on span "Paciente" at bounding box center [18, 112] width 16 height 6
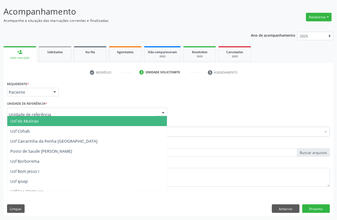
paste input "POSTO DE SAUDE MALHADA DO JUA"
type input "POSTO DE SAUDE MALHADA DO JUA"
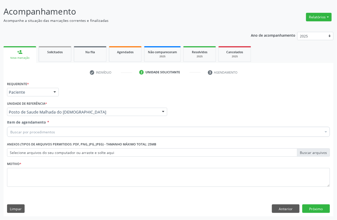
click at [40, 135] on div "Buscar por procedimentos Selecionar todos 0304070076 - .Quimioterapia de Leucem…" at bounding box center [168, 131] width 323 height 9
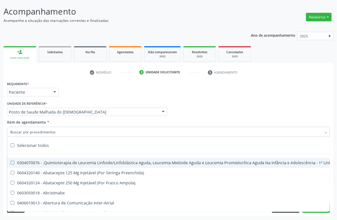
click at [40, 134] on input "Item de agendamento *" at bounding box center [165, 132] width 311 height 10
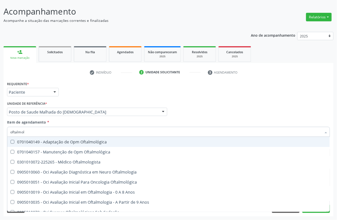
type input "oftalmolo"
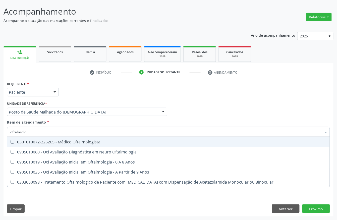
click at [46, 142] on div "0301010072-225265 - Médico Oftalmologista" at bounding box center [168, 142] width 316 height 4
checkbox Oftalmologista "true"
click at [69, 91] on div "Requerente * Paciente Profissional de Saúde Paciente Nenhum resultado encontrad…" at bounding box center [169, 90] width 326 height 20
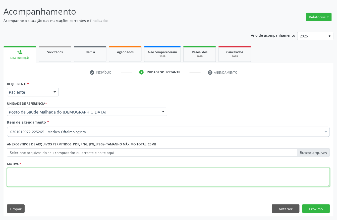
click at [100, 171] on textarea at bounding box center [168, 177] width 323 height 19
type textarea "s"
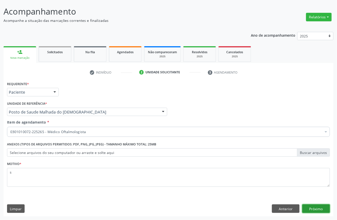
click at [328, 211] on button "Próximo" at bounding box center [316, 208] width 28 height 9
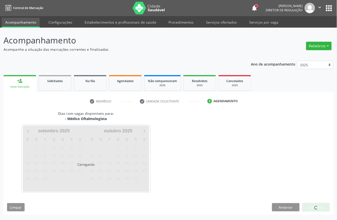
scroll to position [0, 0]
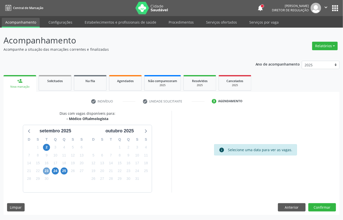
click at [46, 170] on span "23" at bounding box center [46, 171] width 7 height 7
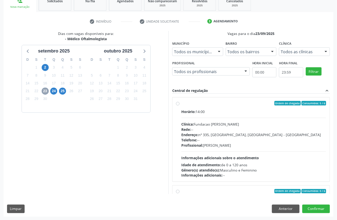
scroll to position [80, 0]
click at [242, 124] on div "Clínica: Fundacao Altino Ventura" at bounding box center [253, 123] width 145 height 5
click at [180, 105] on input "Ordem de chegada Consumidos: 5 / 6 Horário: 14:00 Clínica: Fundacao Altino Vent…" at bounding box center [178, 103] width 4 height 5
radio input "true"
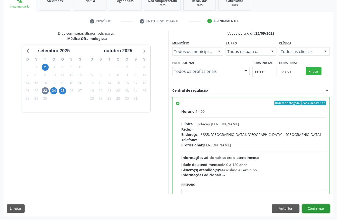
click at [312, 210] on button "Confirmar" at bounding box center [316, 208] width 28 height 9
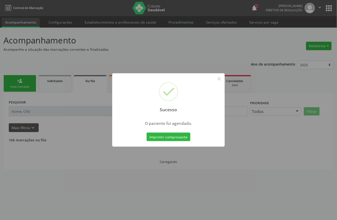
scroll to position [0, 0]
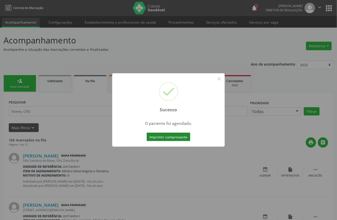
click at [157, 139] on button "Imprimir comprovante" at bounding box center [169, 137] width 44 height 9
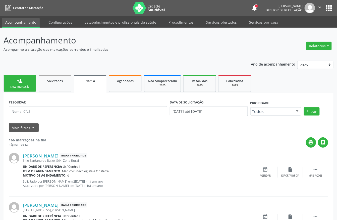
click at [15, 88] on div "Nova marcação" at bounding box center [19, 87] width 25 height 4
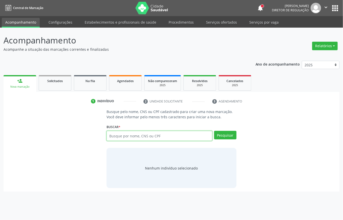
click at [150, 131] on input "text" at bounding box center [159, 136] width 106 height 10
type input "12061974"
click at [161, 137] on input "12061974" at bounding box center [159, 136] width 106 height 10
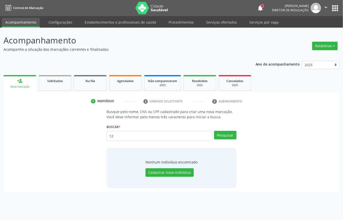
type input "1"
type input "95236375468"
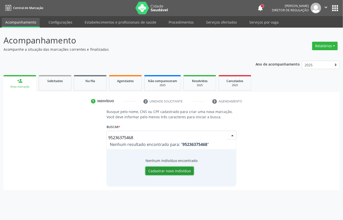
click at [167, 170] on button "Cadastrar novo indivíduo" at bounding box center [169, 171] width 48 height 9
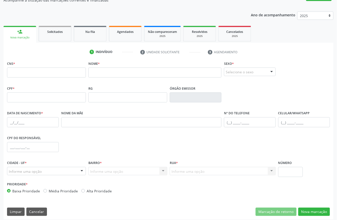
scroll to position [52, 0]
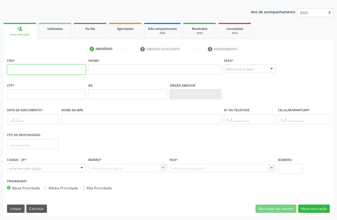
click at [60, 66] on input "text" at bounding box center [46, 70] width 79 height 10
type input "898 0039 4202 3832"
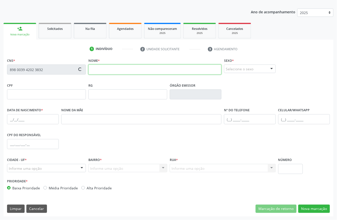
click at [97, 73] on input "text" at bounding box center [154, 70] width 133 height 10
type input "b"
type input "BRENO ALESSANDRO SILVA SOUZA"
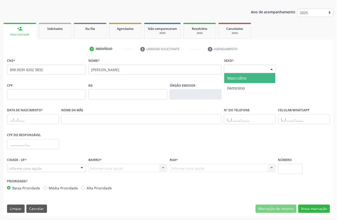
click at [246, 70] on div "Selecione o sexo" at bounding box center [250, 69] width 52 height 9
click at [239, 79] on span "Masculino" at bounding box center [236, 78] width 19 height 6
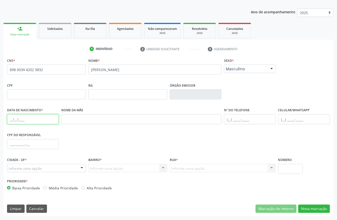
click at [21, 123] on input "text" at bounding box center [33, 119] width 52 height 10
type input "13/07/2018"
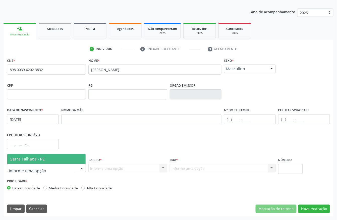
click at [41, 155] on span "Serra Talhada - PE" at bounding box center [46, 159] width 78 height 10
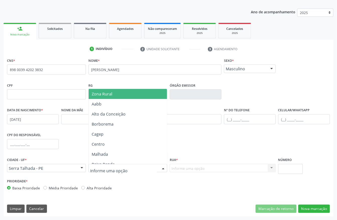
click at [106, 90] on span "Zona Rural" at bounding box center [129, 94] width 81 height 10
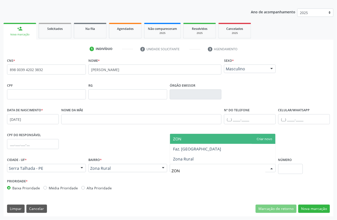
type input "ZONA"
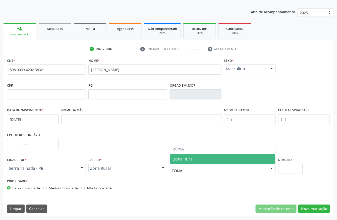
click at [194, 159] on span "Zona Rural" at bounding box center [222, 159] width 105 height 10
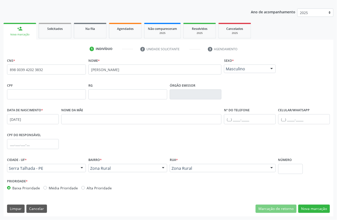
click at [319, 203] on div "CNS * 898 0039 4202 3832 Nome * BRENO ALESSANDRO SILVA SOUZA Sexo * Masculino M…" at bounding box center [169, 137] width 330 height 160
click at [319, 205] on button "Nova marcação" at bounding box center [314, 209] width 32 height 9
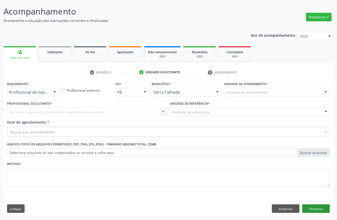
scroll to position [29, 0]
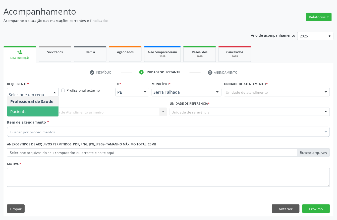
click at [18, 111] on span "Paciente" at bounding box center [18, 112] width 16 height 6
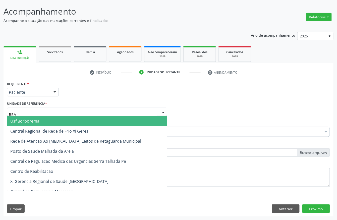
type input "REAB"
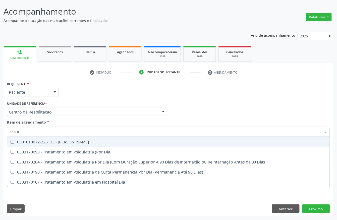
type input "PSIQUI"
click at [68, 138] on span "0301010072-225133 - Médico Psiquiatra" at bounding box center [168, 142] width 323 height 10
checkbox Psiquiatra "true"
click at [84, 84] on div "Requerente * Paciente Profissional de Saúde Paciente Nenhum resultado encontrad…" at bounding box center [169, 90] width 326 height 20
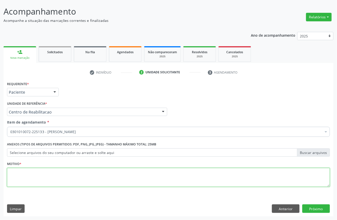
click at [37, 174] on textarea at bounding box center [168, 177] width 323 height 19
type textarea "A"
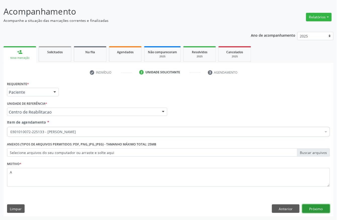
click at [326, 208] on button "Próximo" at bounding box center [316, 208] width 28 height 9
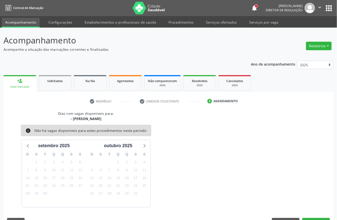
scroll to position [14, 0]
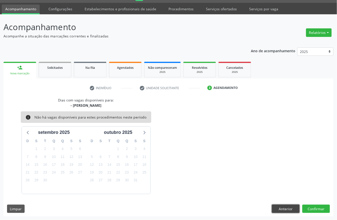
click at [285, 210] on button "Anterior" at bounding box center [286, 209] width 28 height 9
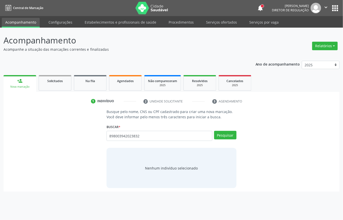
type input "898003942023832"
click at [167, 169] on button "Cadastrar novo indivíduo" at bounding box center [169, 172] width 48 height 9
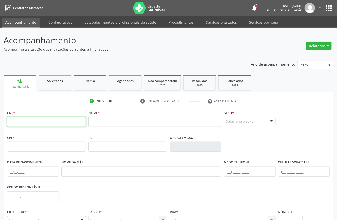
click at [65, 126] on input "text" at bounding box center [46, 122] width 79 height 10
type input "898 0039 4202 3832"
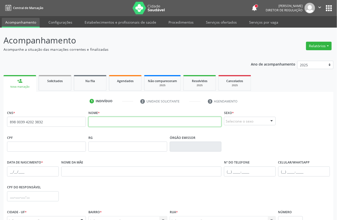
click at [137, 119] on input "text" at bounding box center [154, 122] width 133 height 10
click at [136, 124] on input "text" at bounding box center [154, 122] width 133 height 10
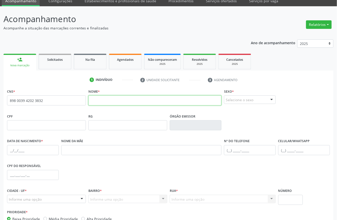
scroll to position [33, 0]
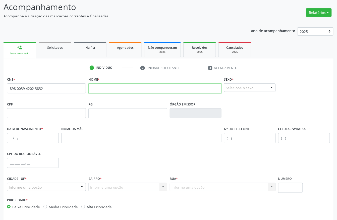
click at [114, 86] on input "text" at bounding box center [154, 88] width 133 height 10
type input "rejivanildo [PERSON_NAME]"
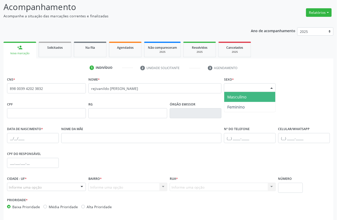
click at [249, 90] on div "Selecione o sexo" at bounding box center [250, 87] width 52 height 9
click at [238, 100] on span "Masculino" at bounding box center [249, 97] width 51 height 10
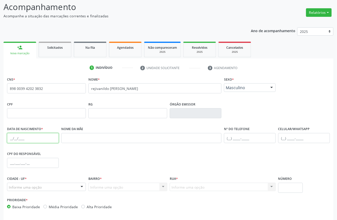
click at [15, 136] on input "text" at bounding box center [33, 138] width 52 height 10
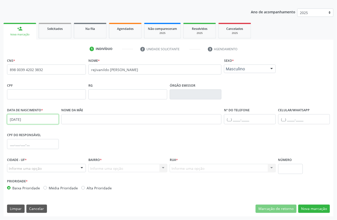
type input "[DATE]"
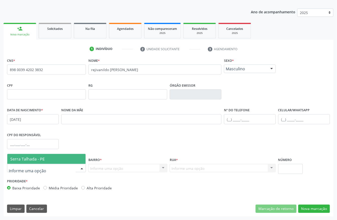
click at [66, 170] on div at bounding box center [46, 168] width 79 height 9
click at [45, 154] on span "Serra Talhada - PE" at bounding box center [46, 159] width 78 height 10
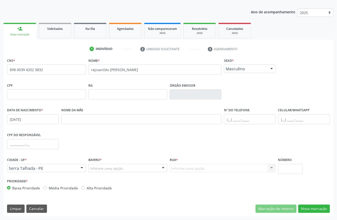
click at [128, 166] on div "Informe uma opção" at bounding box center [127, 168] width 79 height 9
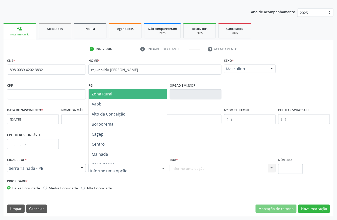
click at [117, 93] on span "Zona Rural" at bounding box center [129, 94] width 81 height 10
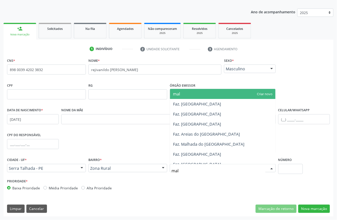
type input "malh"
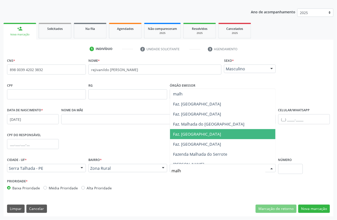
click at [194, 138] on span "Faz. [GEOGRAPHIC_DATA]" at bounding box center [222, 134] width 105 height 10
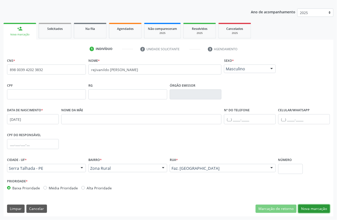
click at [322, 206] on button "Nova marcação" at bounding box center [314, 209] width 32 height 9
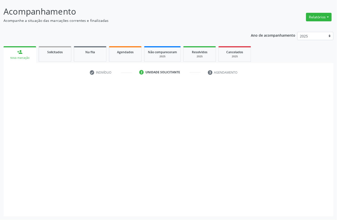
scroll to position [29, 0]
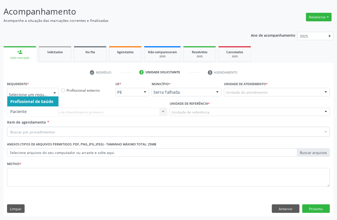
click at [43, 88] on div at bounding box center [33, 92] width 52 height 9
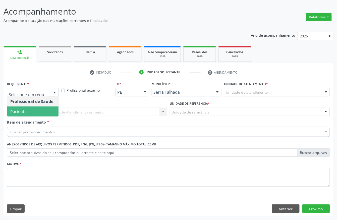
click at [32, 110] on span "Paciente" at bounding box center [32, 111] width 51 height 10
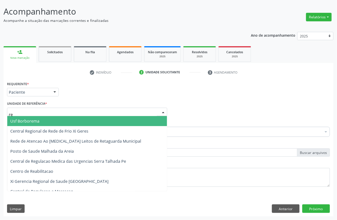
type input "rea"
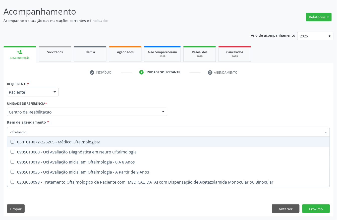
type input "oftalmolog"
click at [53, 137] on span "0301010072-225265 - Médico Oftalmologista" at bounding box center [168, 142] width 323 height 10
checkbox Oftalmologista "true"
click at [82, 100] on div "Unidade de referência * Centro de Reabilitacao Usf do Mutirao Usf Cohab Usf Cai…" at bounding box center [87, 108] width 160 height 16
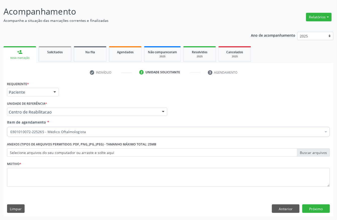
click at [37, 164] on div "Motivo *" at bounding box center [168, 173] width 323 height 27
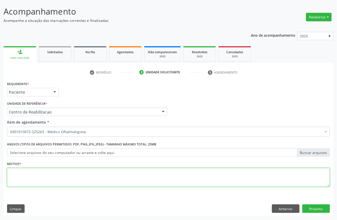
click at [33, 180] on textarea at bounding box center [168, 177] width 323 height 19
type textarea "s"
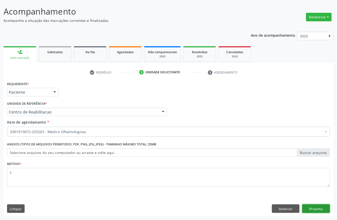
click at [328, 211] on button "Próximo" at bounding box center [316, 208] width 28 height 9
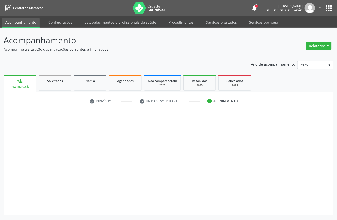
scroll to position [0, 0]
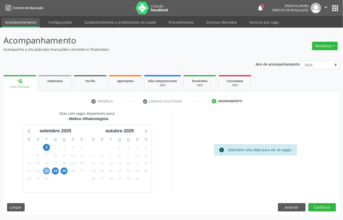
click at [49, 169] on span "23" at bounding box center [46, 171] width 7 height 7
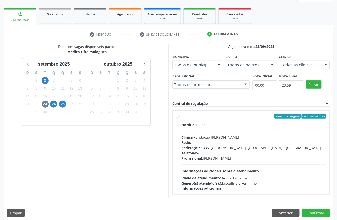
click at [223, 144] on div "Rede: --" at bounding box center [253, 142] width 145 height 5
click at [180, 119] on input "Ordem de chegada Consumidos: 0 / 6 Horário: 15:00 Clínica: Fundacao [PERSON_NAM…" at bounding box center [178, 116] width 4 height 5
radio input "true"
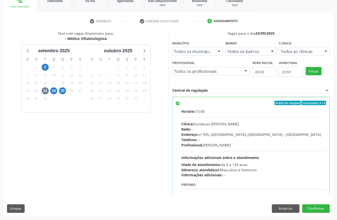
scroll to position [25, 0]
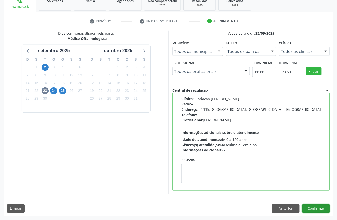
click at [327, 207] on button "Confirmar" at bounding box center [316, 208] width 28 height 9
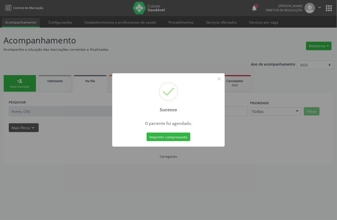
scroll to position [0, 0]
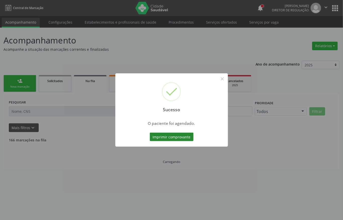
click at [183, 139] on button "Imprimir comprovante" at bounding box center [172, 137] width 44 height 9
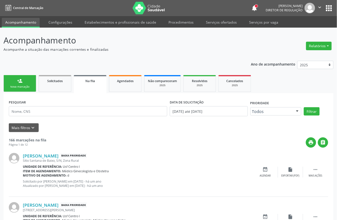
click at [20, 80] on div "Sucesso × O paciente foi agendado. Imprimir comprovante Cancel" at bounding box center [168, 110] width 337 height 220
click at [19, 86] on div "Sucesso × O paciente foi agendado. Imprimir comprovante Cancel" at bounding box center [168, 110] width 337 height 220
click at [23, 85] on div "Sucesso × O paciente foi agendado. Imprimir comprovante Cancel" at bounding box center [168, 110] width 337 height 220
click at [12, 86] on div "Sucesso × O paciente foi agendado. Imprimir comprovante Cancel" at bounding box center [168, 110] width 337 height 220
